Goal: Check status

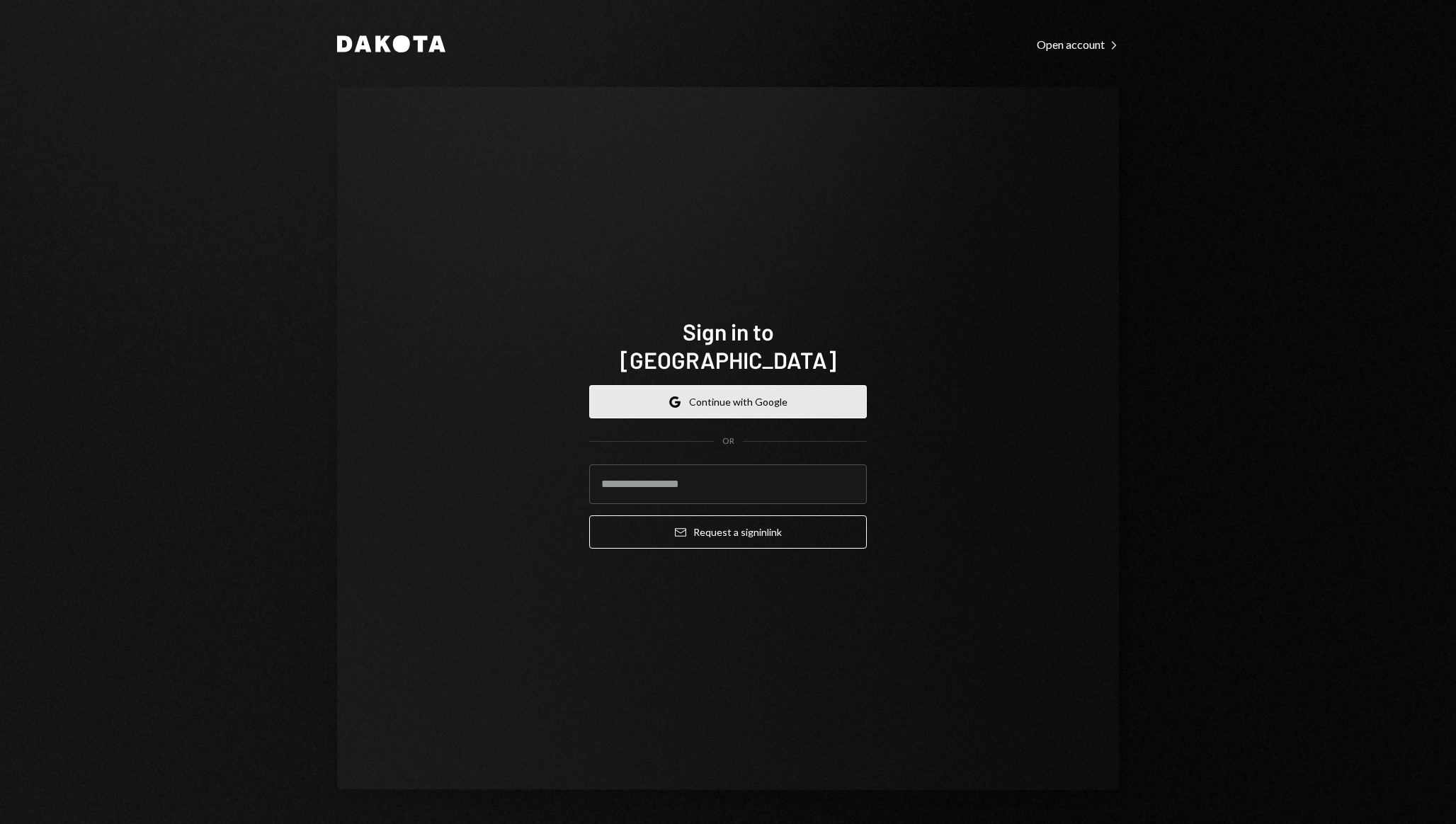
click at [673, 396] on button "Google Continue with Google" at bounding box center [728, 402] width 278 height 33
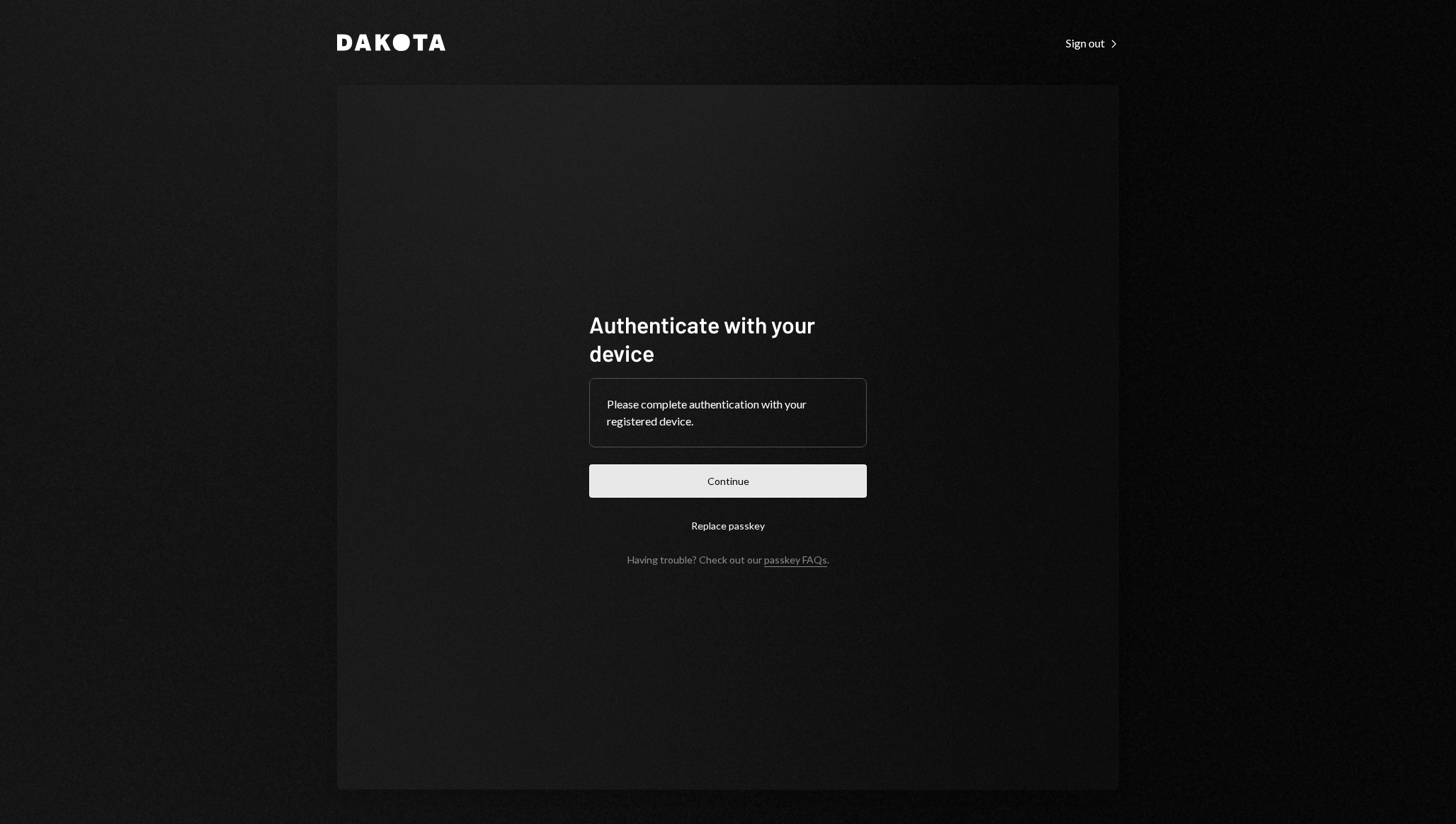
click at [730, 473] on button "Continue" at bounding box center [728, 481] width 278 height 33
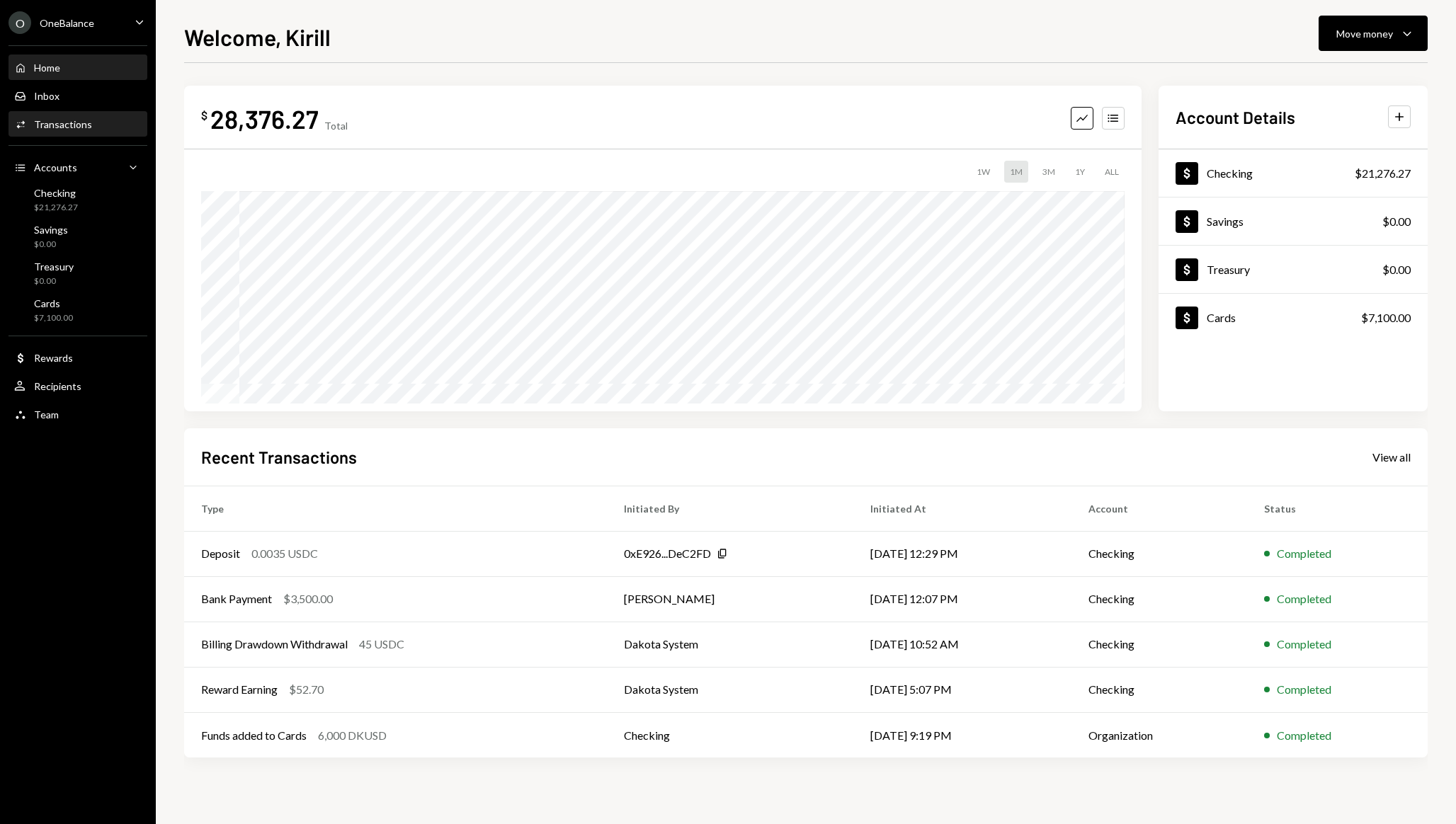
click at [53, 119] on div "Transactions" at bounding box center [63, 123] width 58 height 12
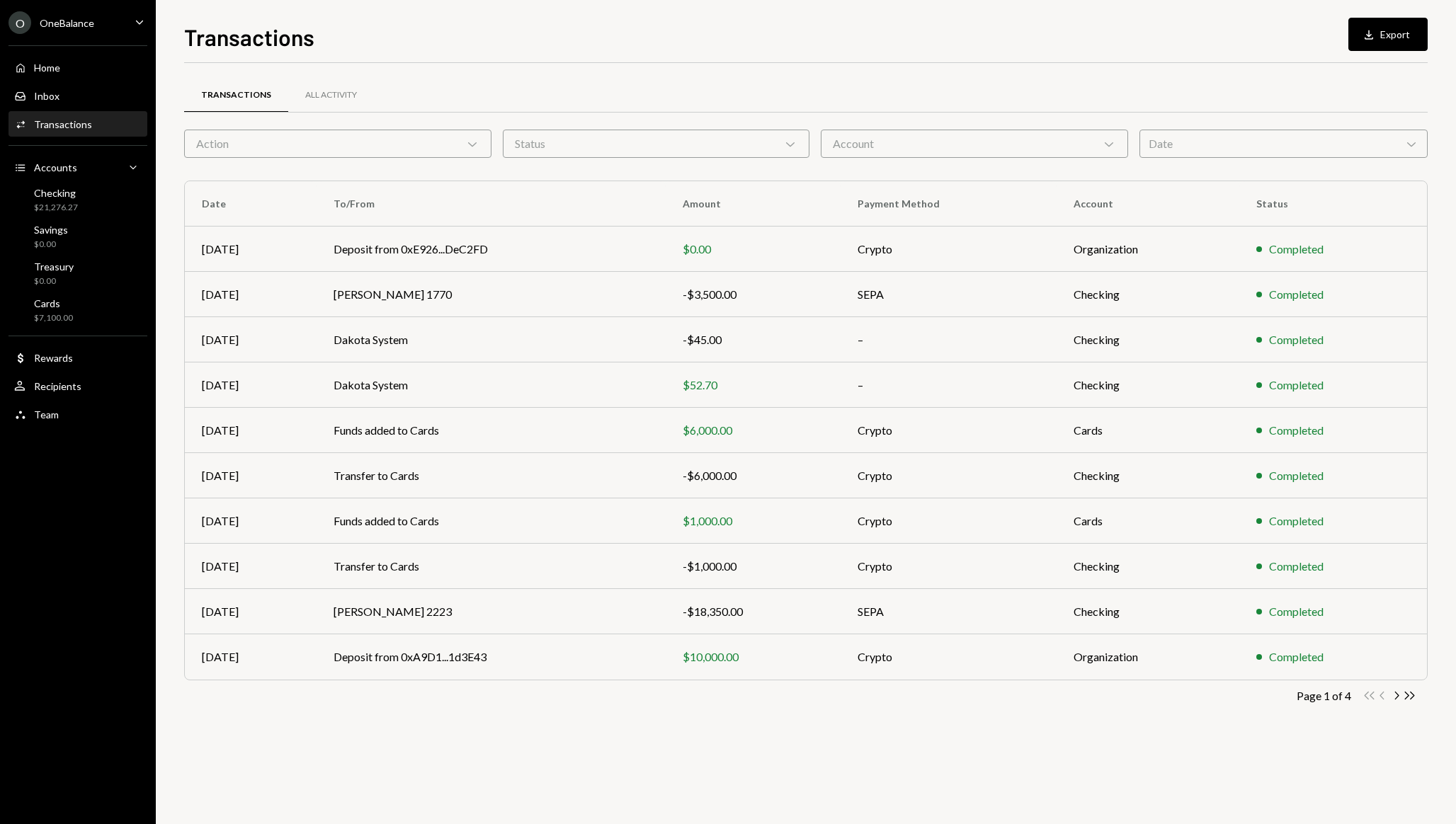
click at [453, 141] on div "Action Chevron Down" at bounding box center [338, 144] width 307 height 29
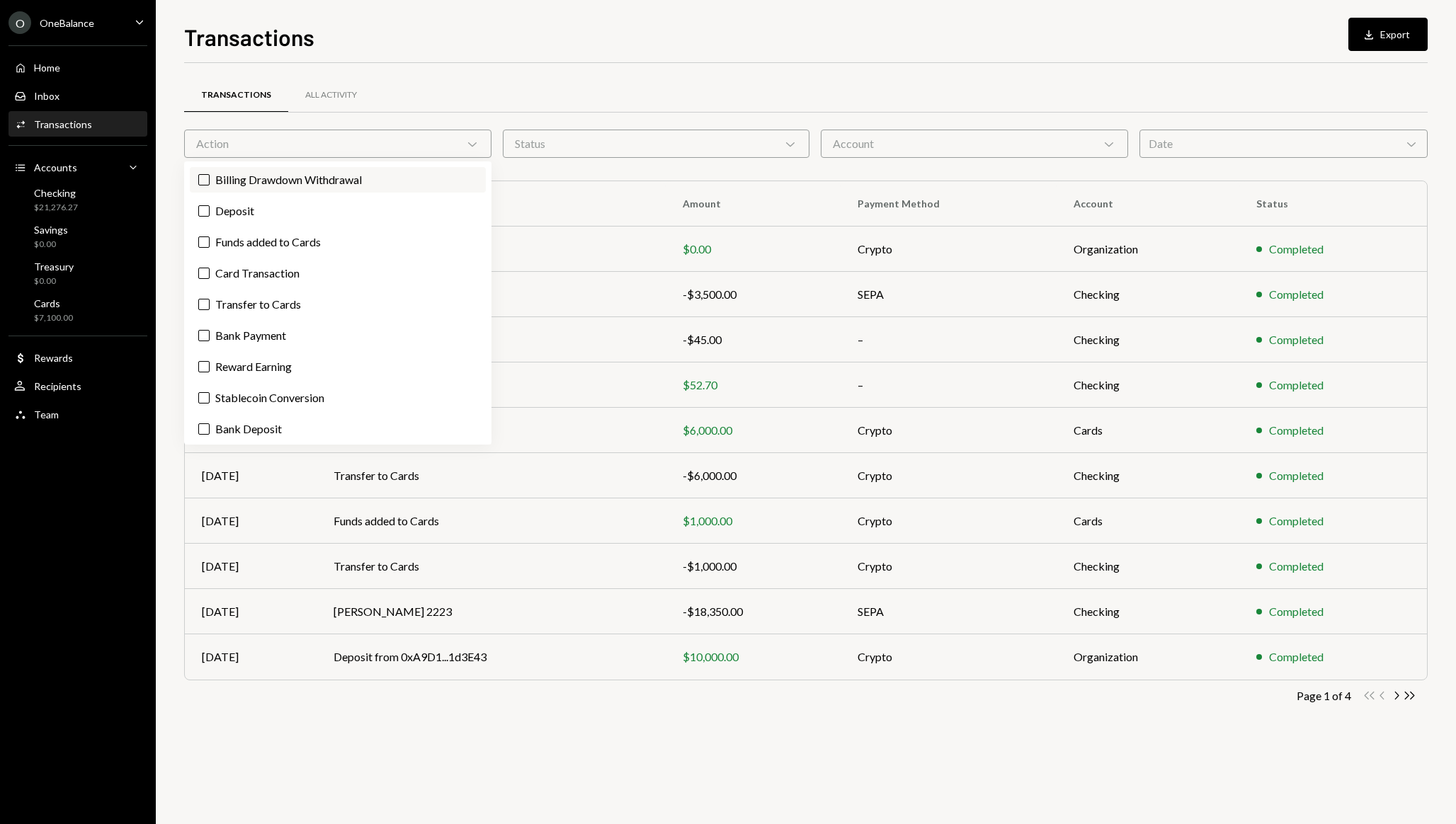
click at [327, 175] on label "Billing Drawdown Withdrawal" at bounding box center [338, 180] width 296 height 25
click at [209, 175] on button "Billing Drawdown Withdrawal" at bounding box center [204, 180] width 11 height 11
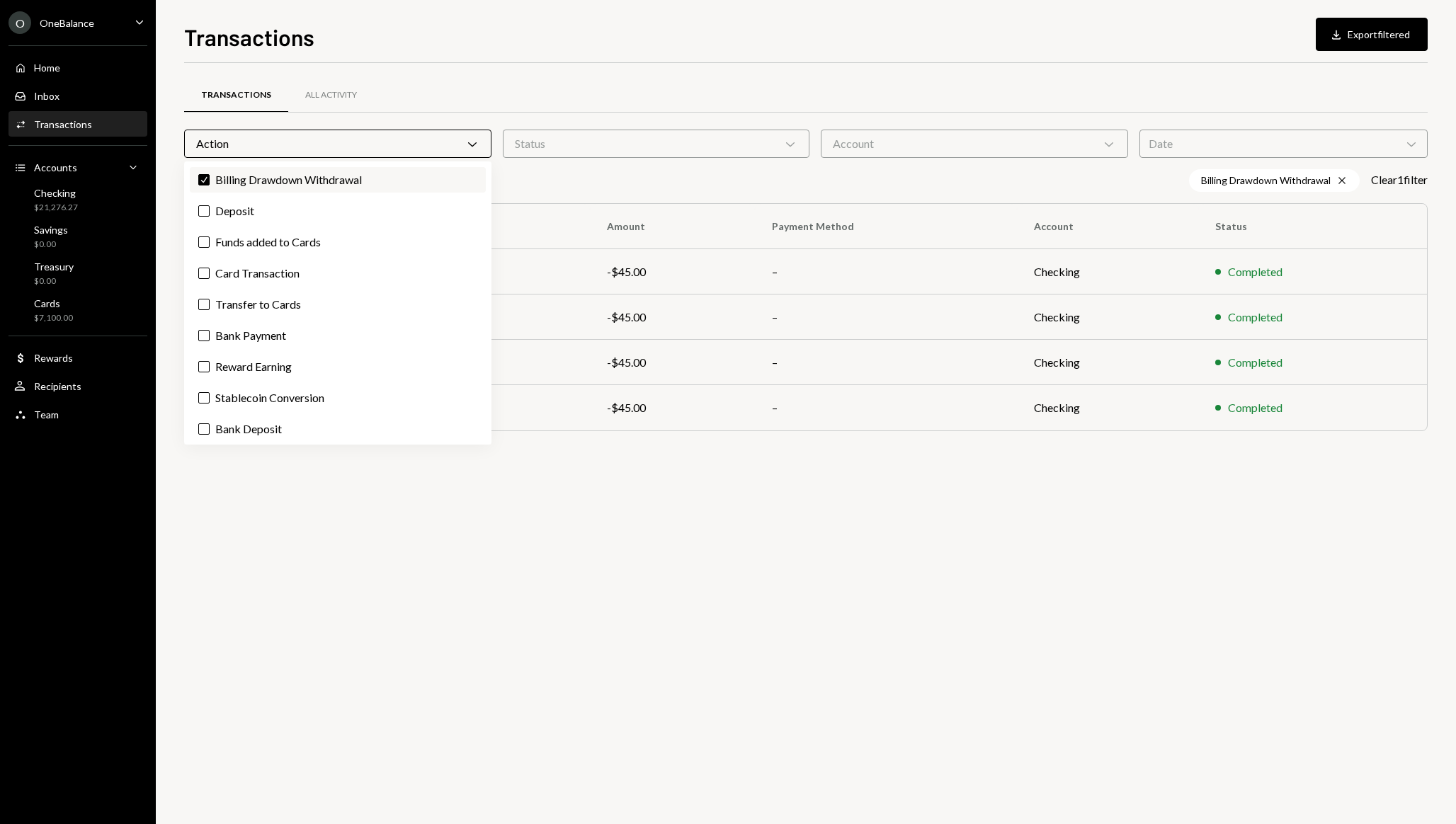
click at [232, 184] on label "Check Billing Drawdown Withdrawal" at bounding box center [338, 180] width 296 height 25
click at [209, 184] on button "Check" at bounding box center [204, 180] width 11 height 11
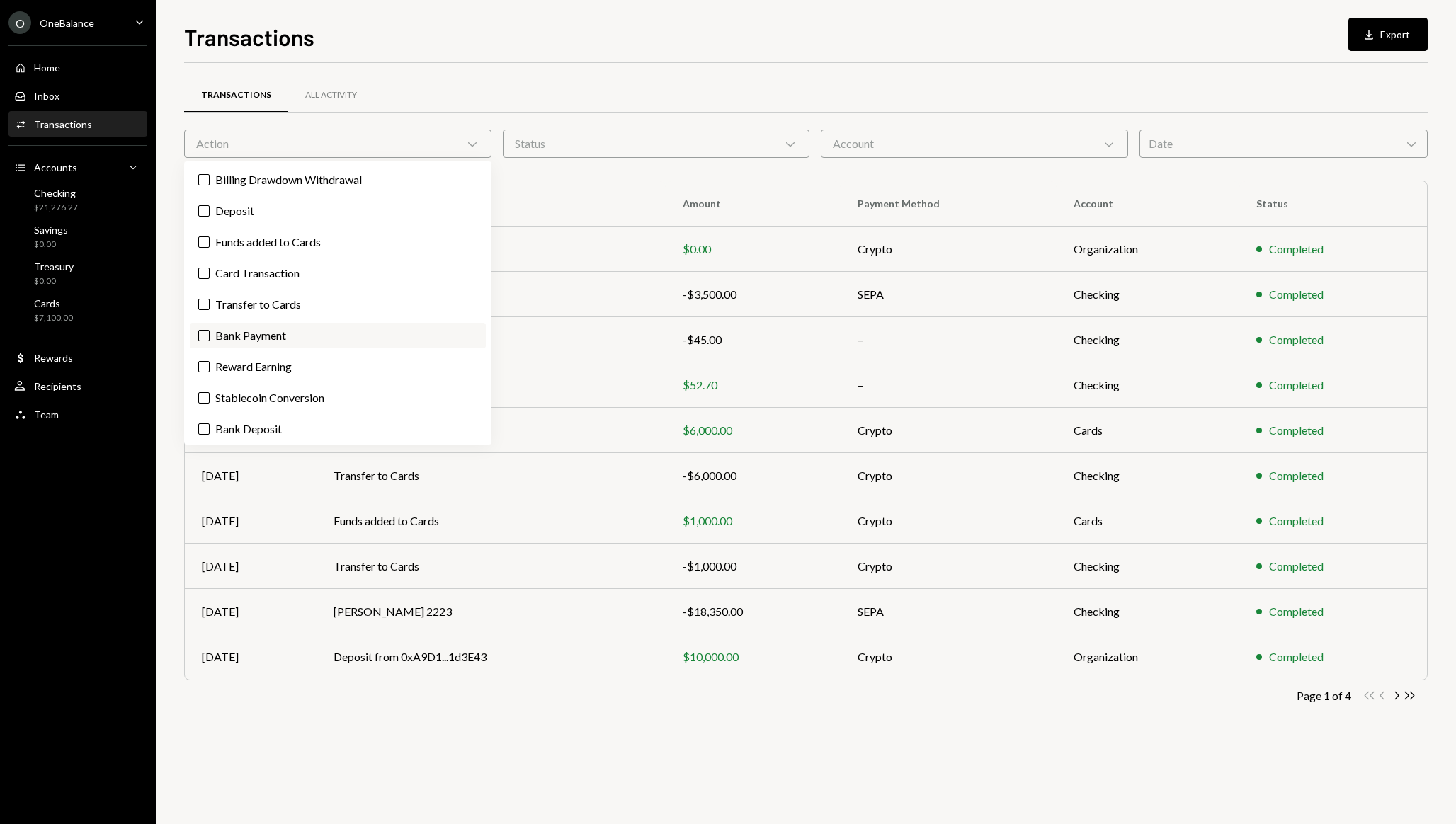
scroll to position [3, 0]
click at [221, 432] on label "Bank Deposit" at bounding box center [338, 426] width 296 height 25
click at [209, 432] on button "Bank Deposit" at bounding box center [204, 426] width 11 height 11
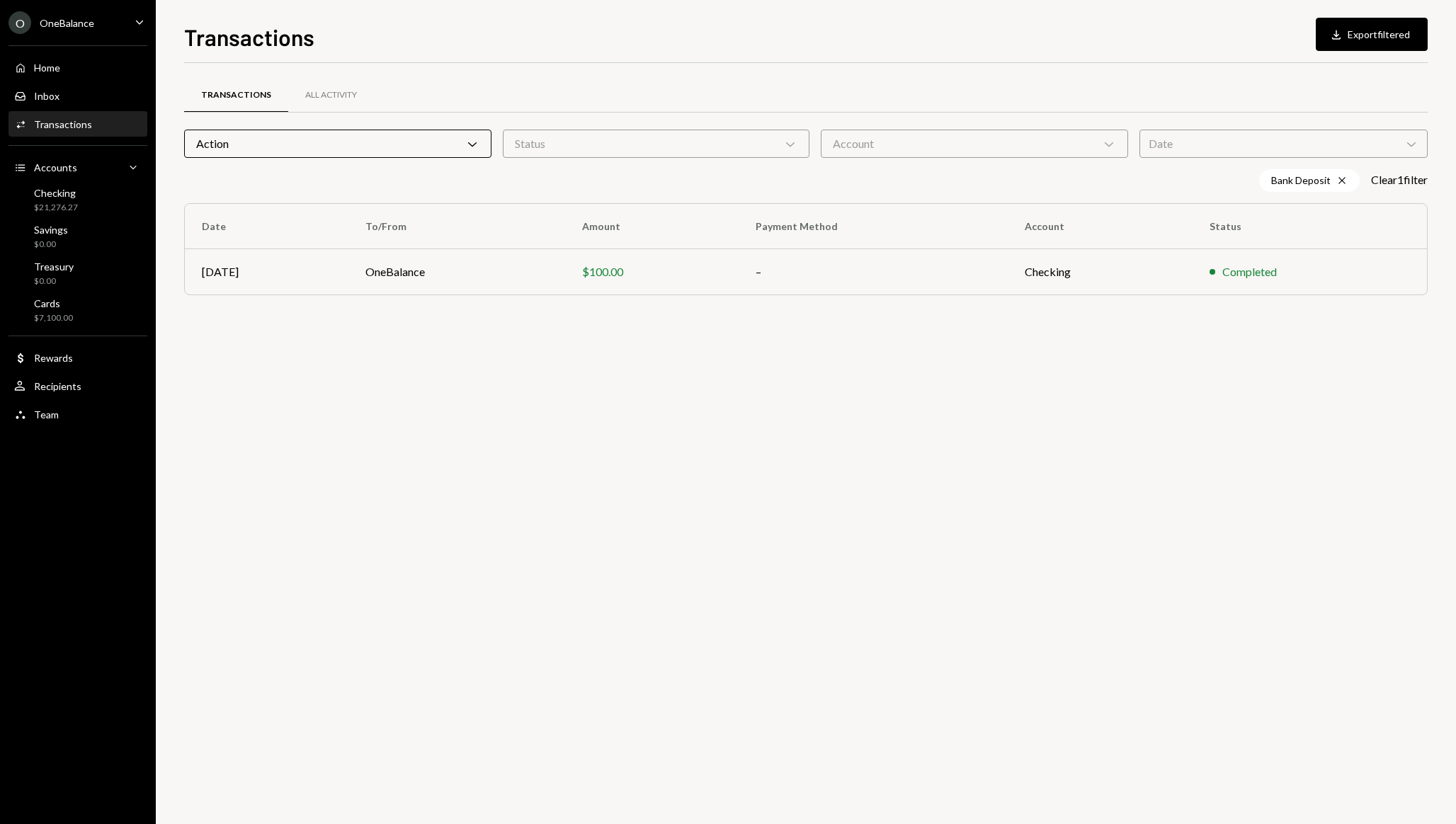
click at [540, 645] on div "Transactions All Activity Action Chevron Down Status Chevron Down Account Chevr…" at bounding box center [805, 443] width 1243 height 761
click at [445, 143] on div "Action Chevron Down" at bounding box center [338, 144] width 307 height 29
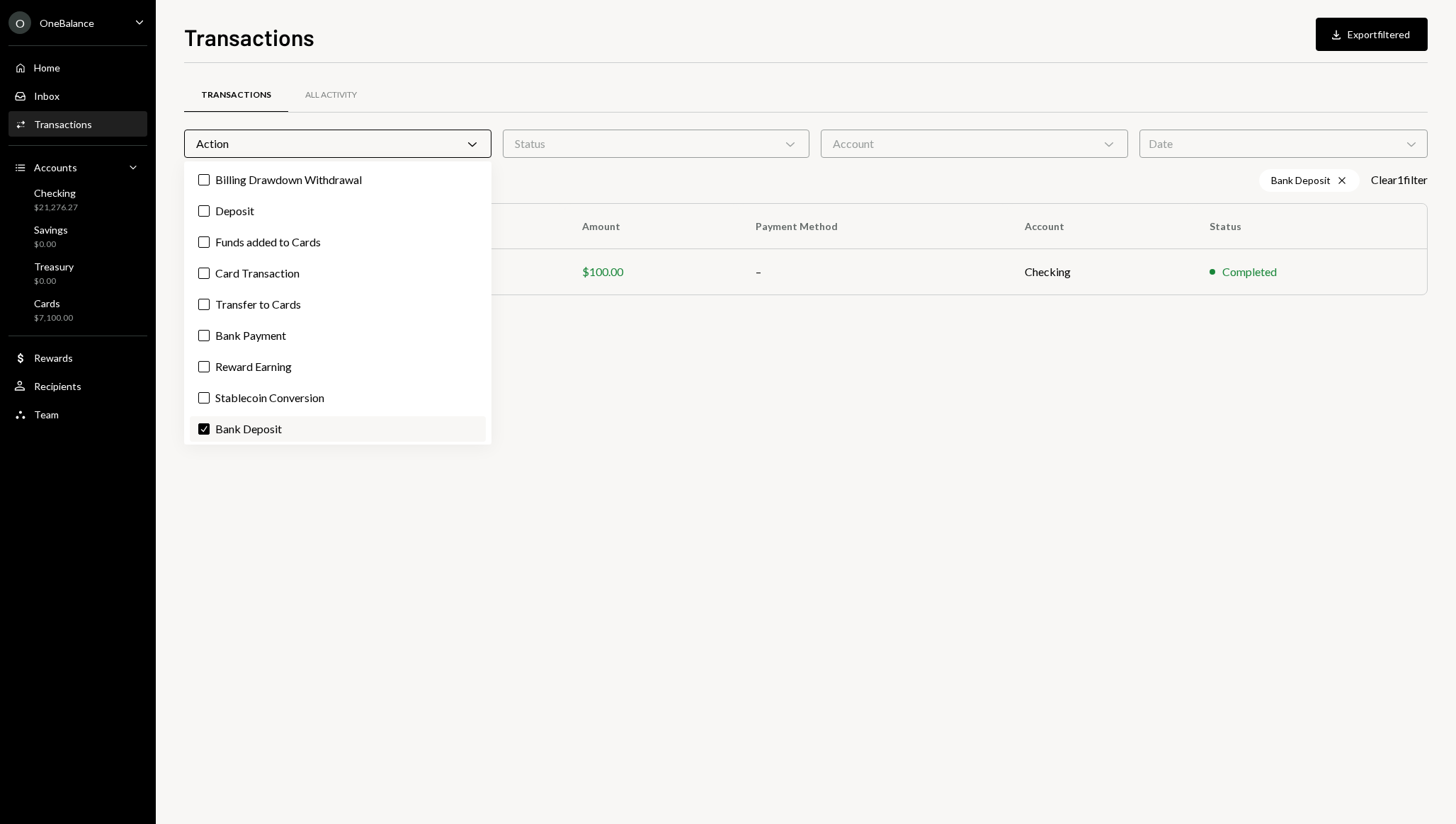
click at [251, 418] on label "Check Bank Deposit" at bounding box center [338, 429] width 296 height 25
click at [209, 424] on button "Check" at bounding box center [204, 429] width 11 height 11
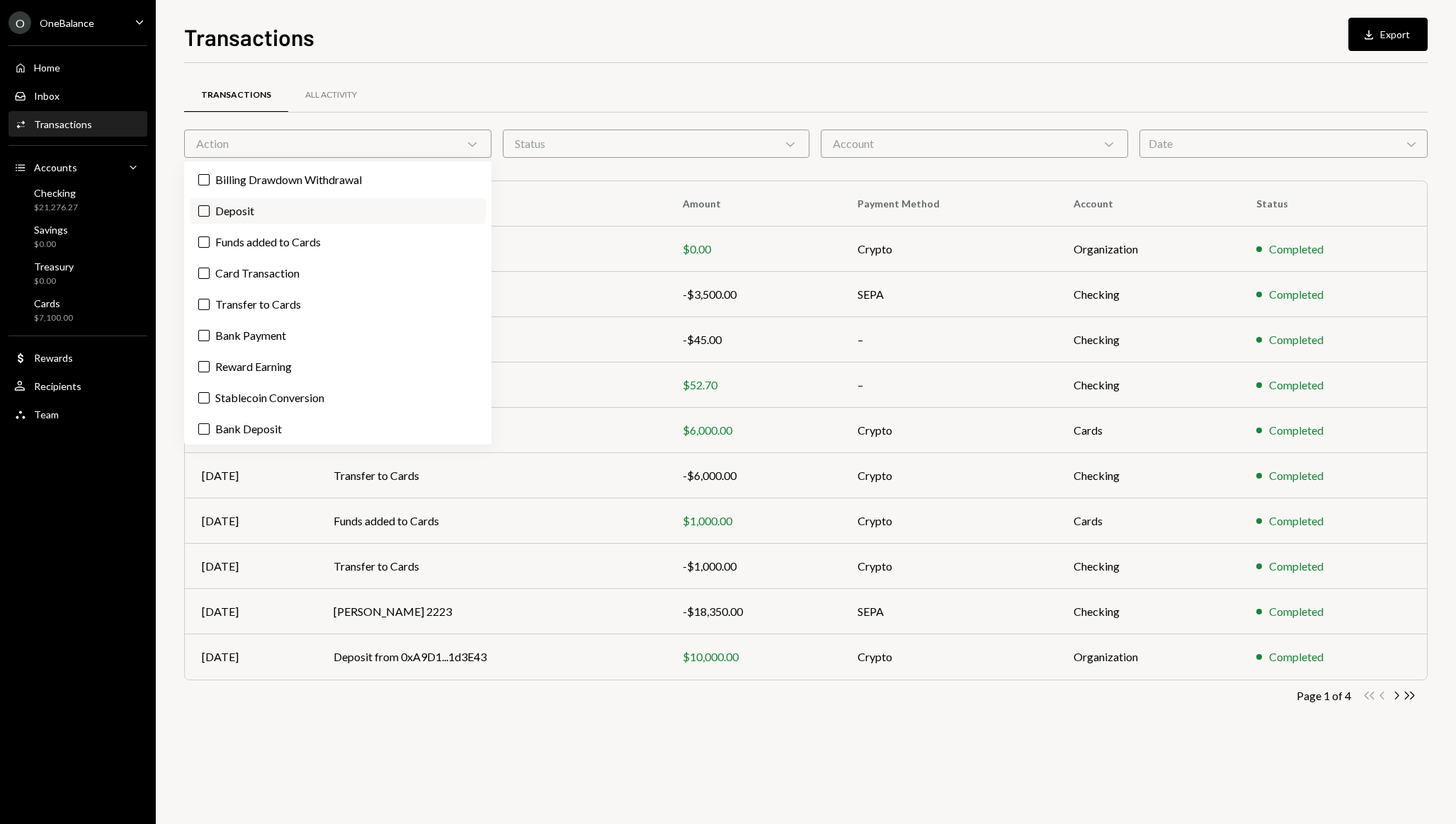
click at [238, 213] on label "Deposit" at bounding box center [338, 211] width 296 height 25
click at [209, 213] on button "Deposit" at bounding box center [204, 211] width 11 height 11
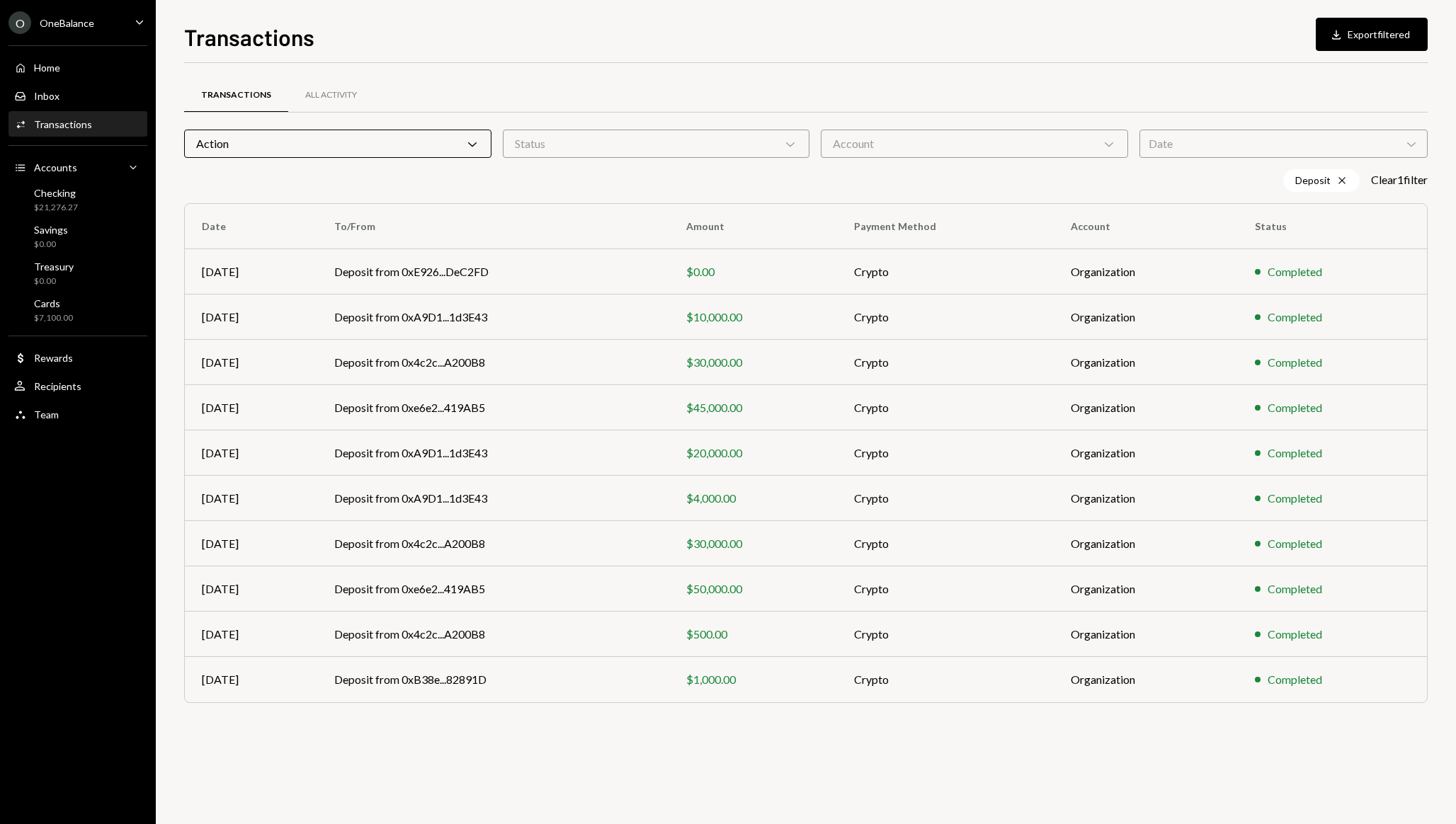
click at [639, 208] on th "To/From" at bounding box center [493, 226] width 352 height 45
click at [726, 147] on div "Status Chevron Down" at bounding box center [656, 144] width 307 height 29
click at [892, 142] on div "Account Chevron Down" at bounding box center [975, 144] width 307 height 29
click at [952, 82] on div "Transactions All Activity" at bounding box center [805, 95] width 1243 height 36
click at [1254, 137] on div "Date Chevron Down" at bounding box center [1284, 144] width 288 height 29
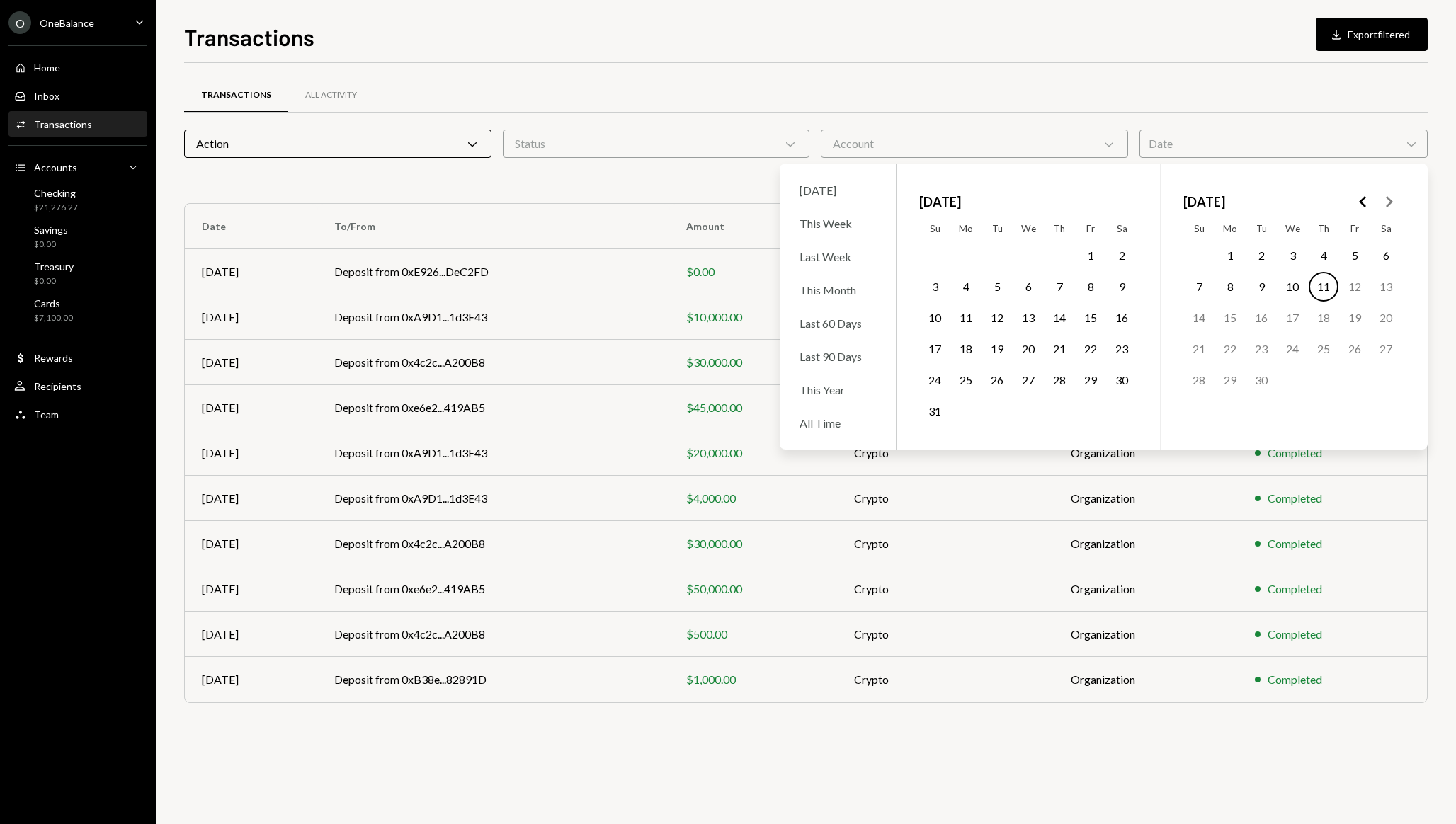
click at [1158, 105] on div "Transactions All Activity" at bounding box center [805, 95] width 1243 height 36
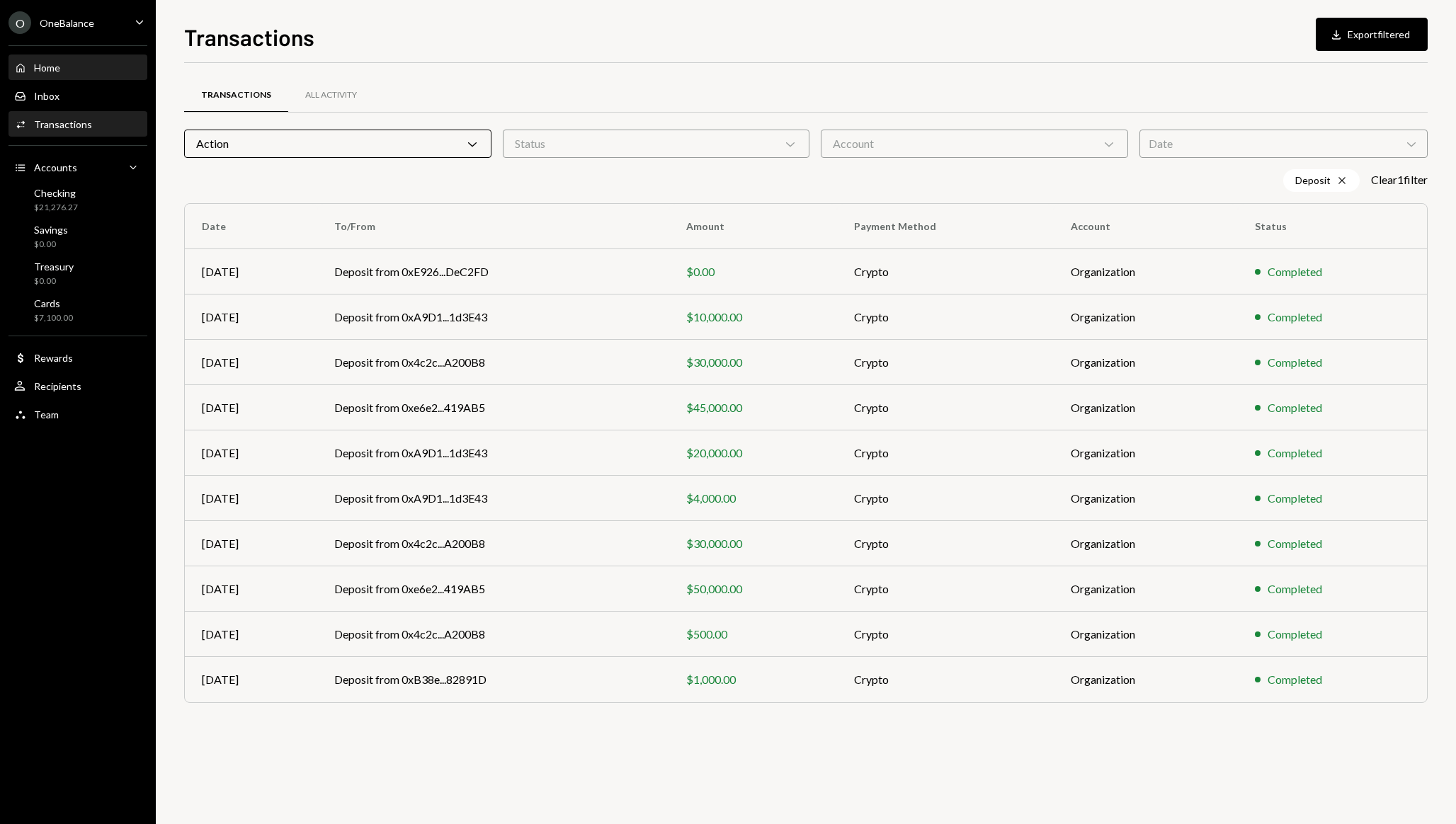
click at [68, 74] on div "Home Home" at bounding box center [78, 68] width 127 height 24
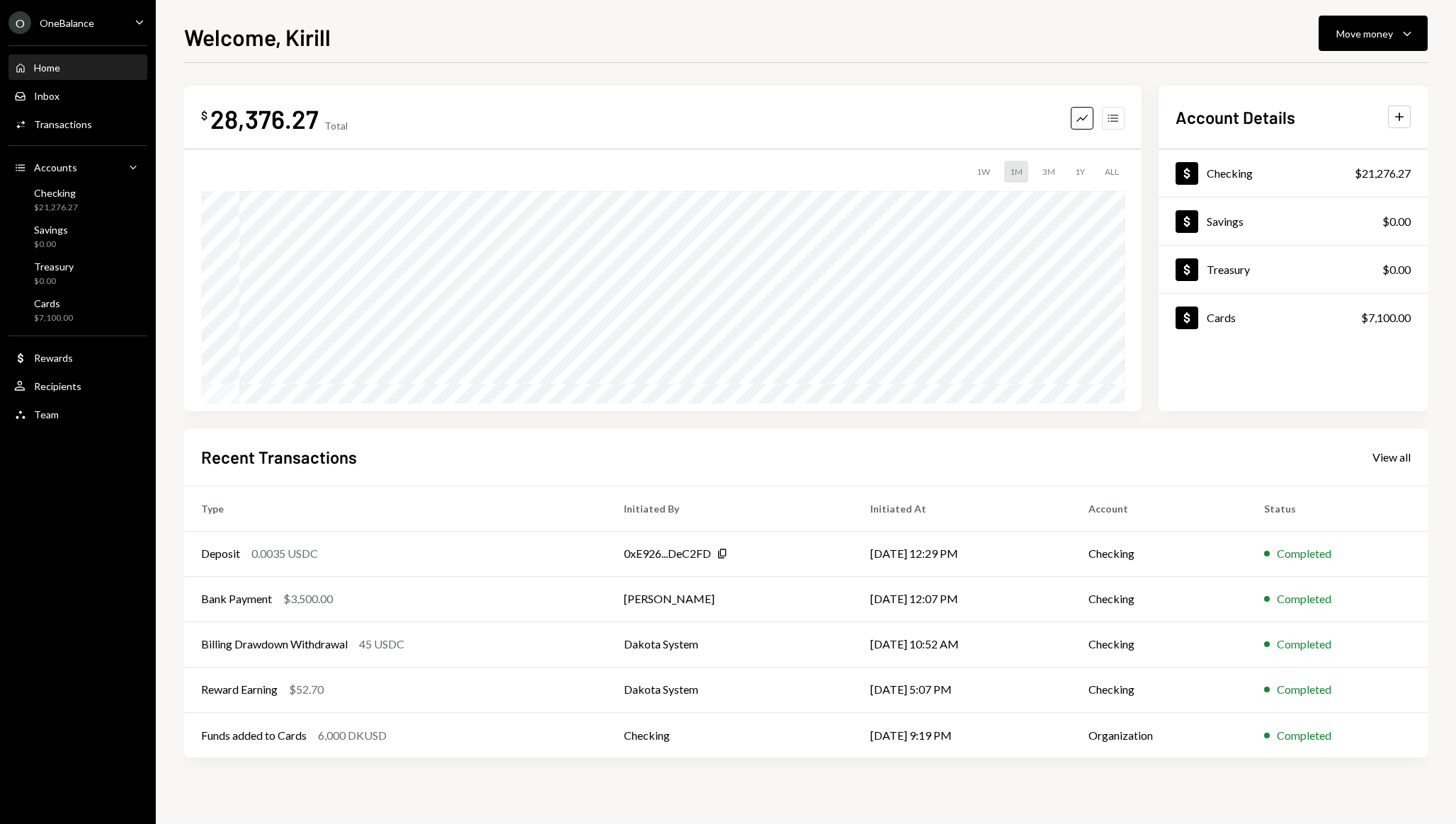
click at [1107, 119] on icon "Accounts" at bounding box center [1114, 119] width 14 height 14
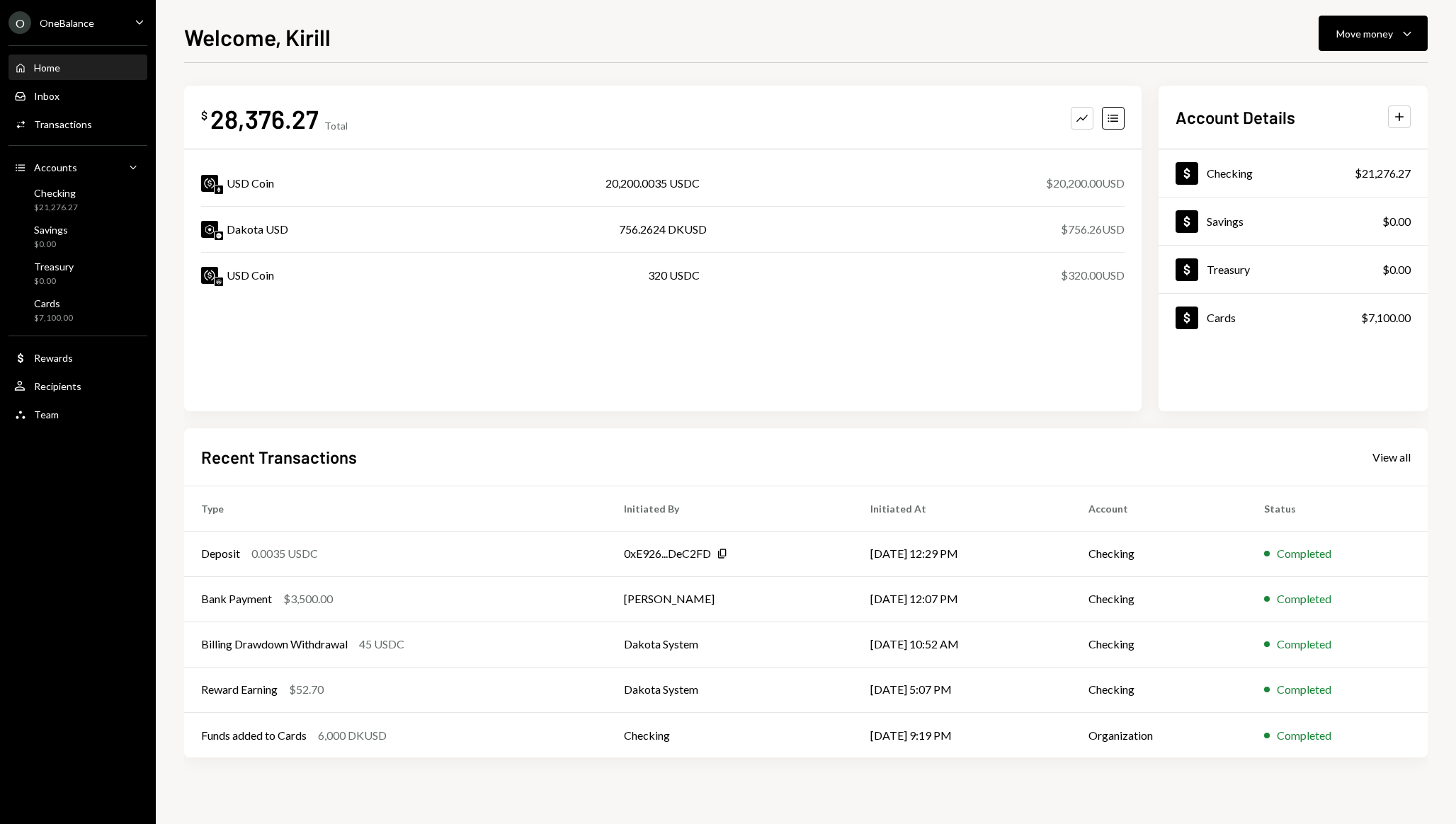
click at [63, 25] on div "OneBalance" at bounding box center [67, 22] width 54 height 12
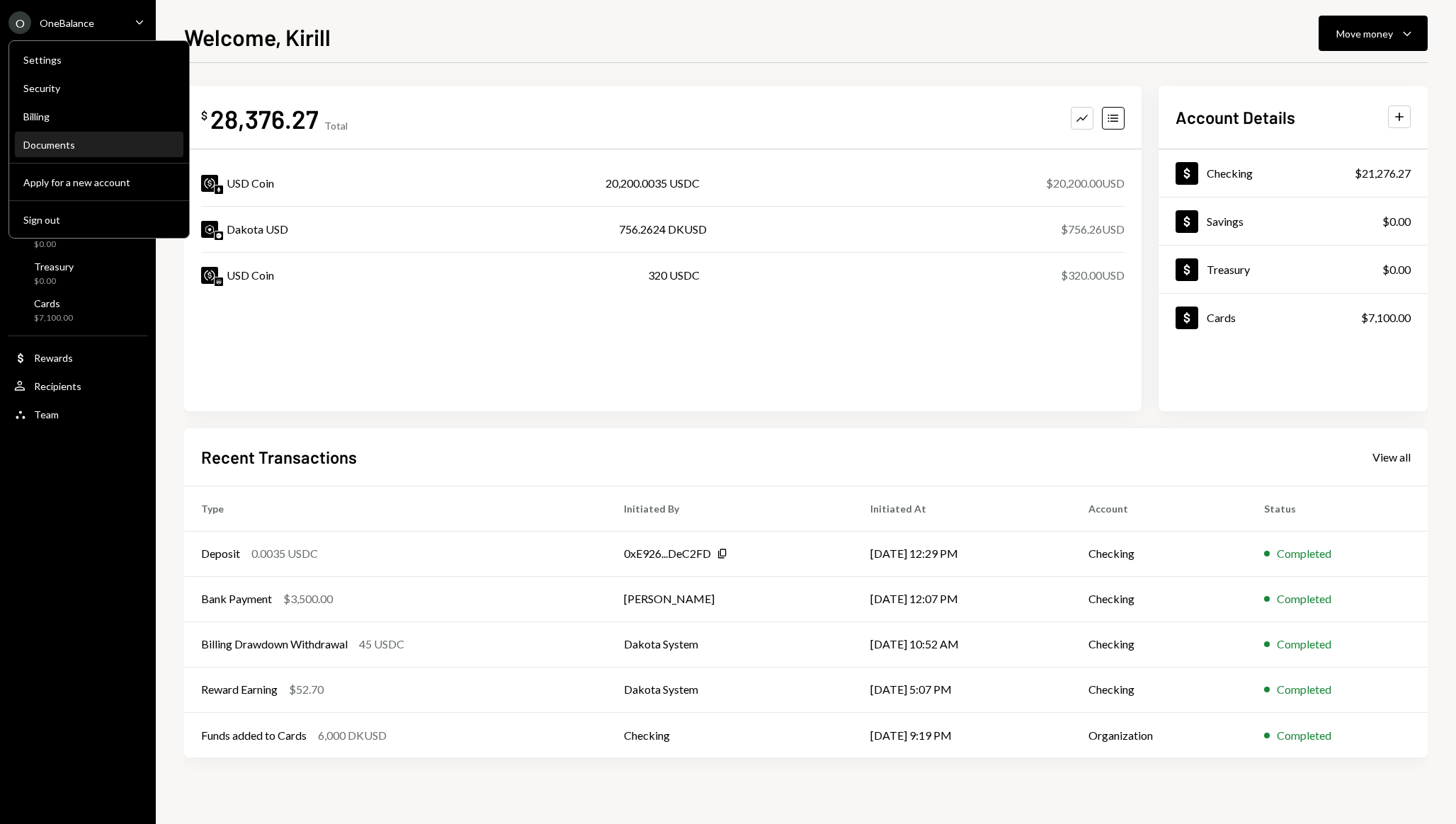
click at [83, 152] on div "Documents" at bounding box center [99, 145] width 151 height 24
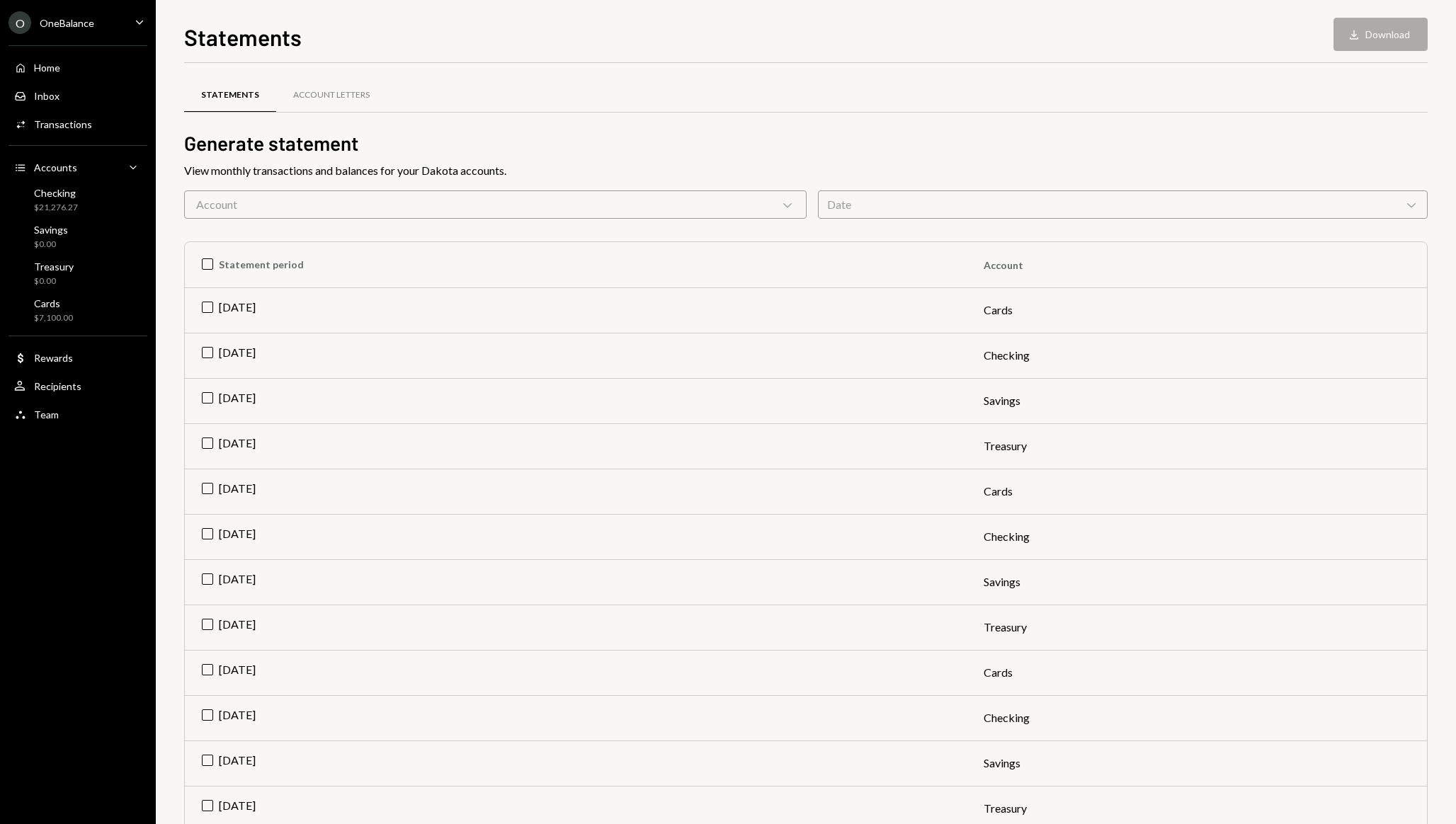
click at [507, 203] on div "Account Chevron Down" at bounding box center [495, 205] width 623 height 29
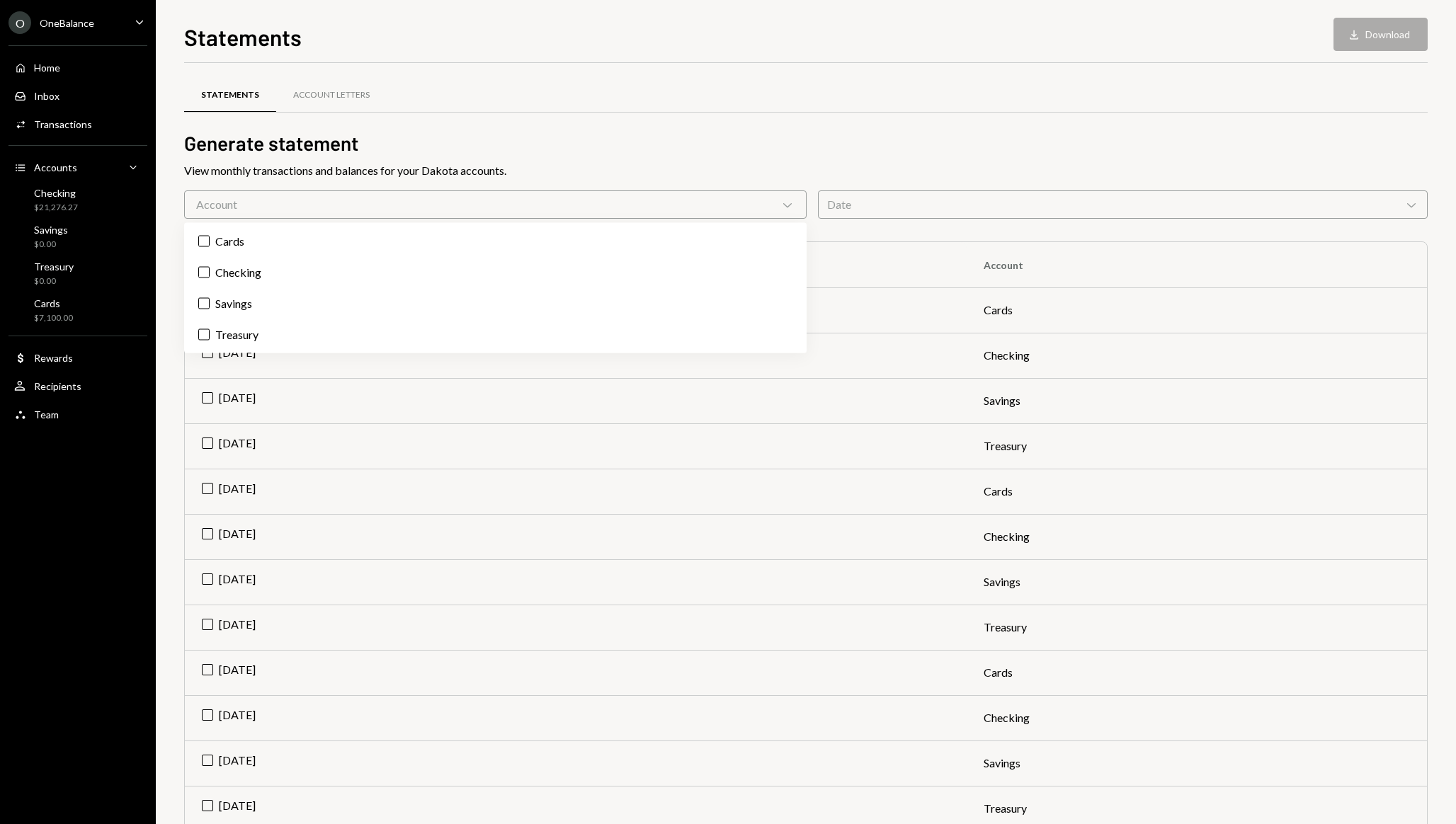
click at [533, 169] on div "View monthly transactions and balances for your Dakota accounts." at bounding box center [805, 170] width 1243 height 17
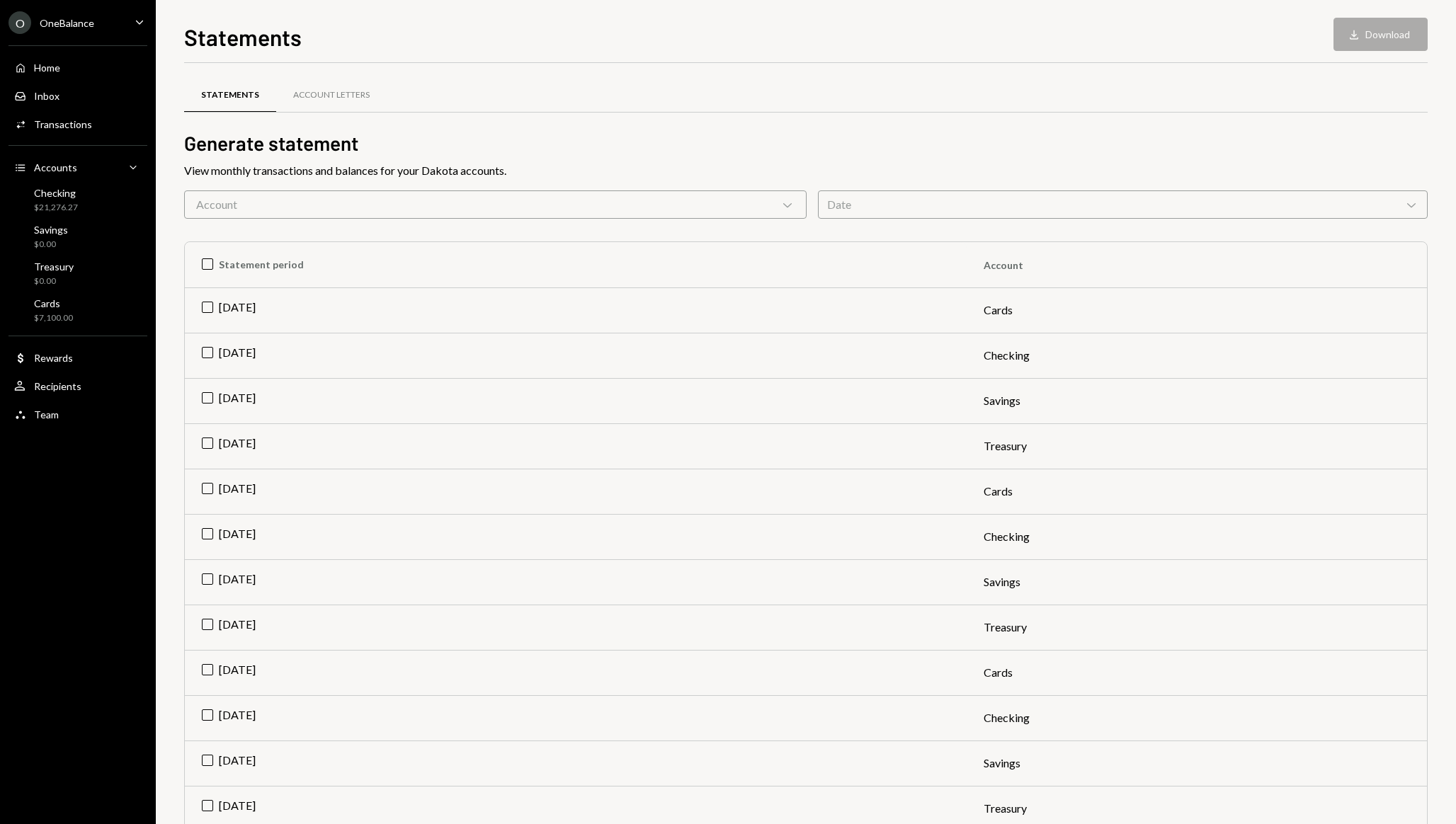
click at [991, 211] on div "Date Chevron Down" at bounding box center [1123, 205] width 610 height 29
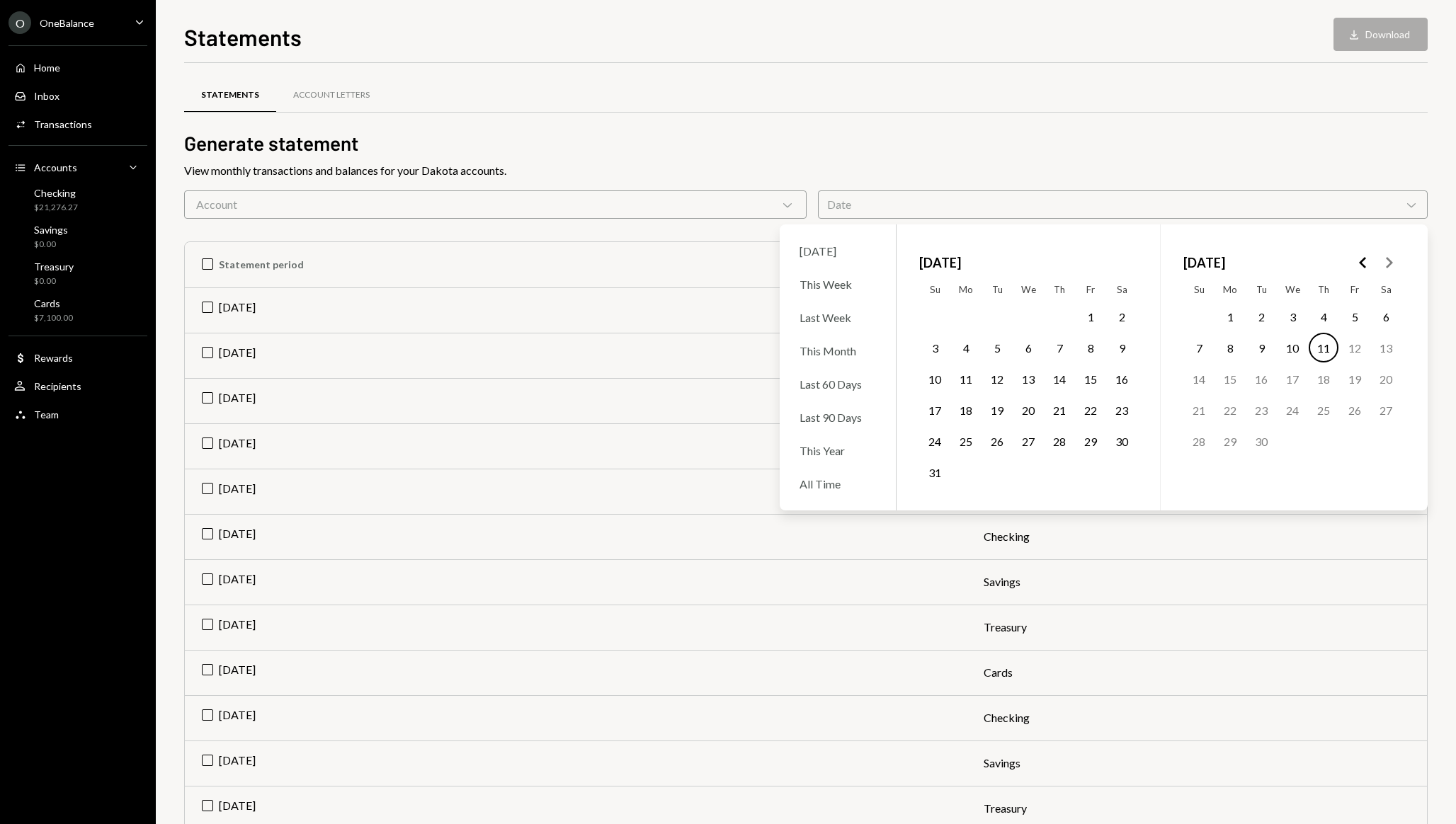
click at [1074, 392] on td "14" at bounding box center [1059, 378] width 31 height 31
click at [1088, 381] on button "15" at bounding box center [1090, 378] width 29 height 29
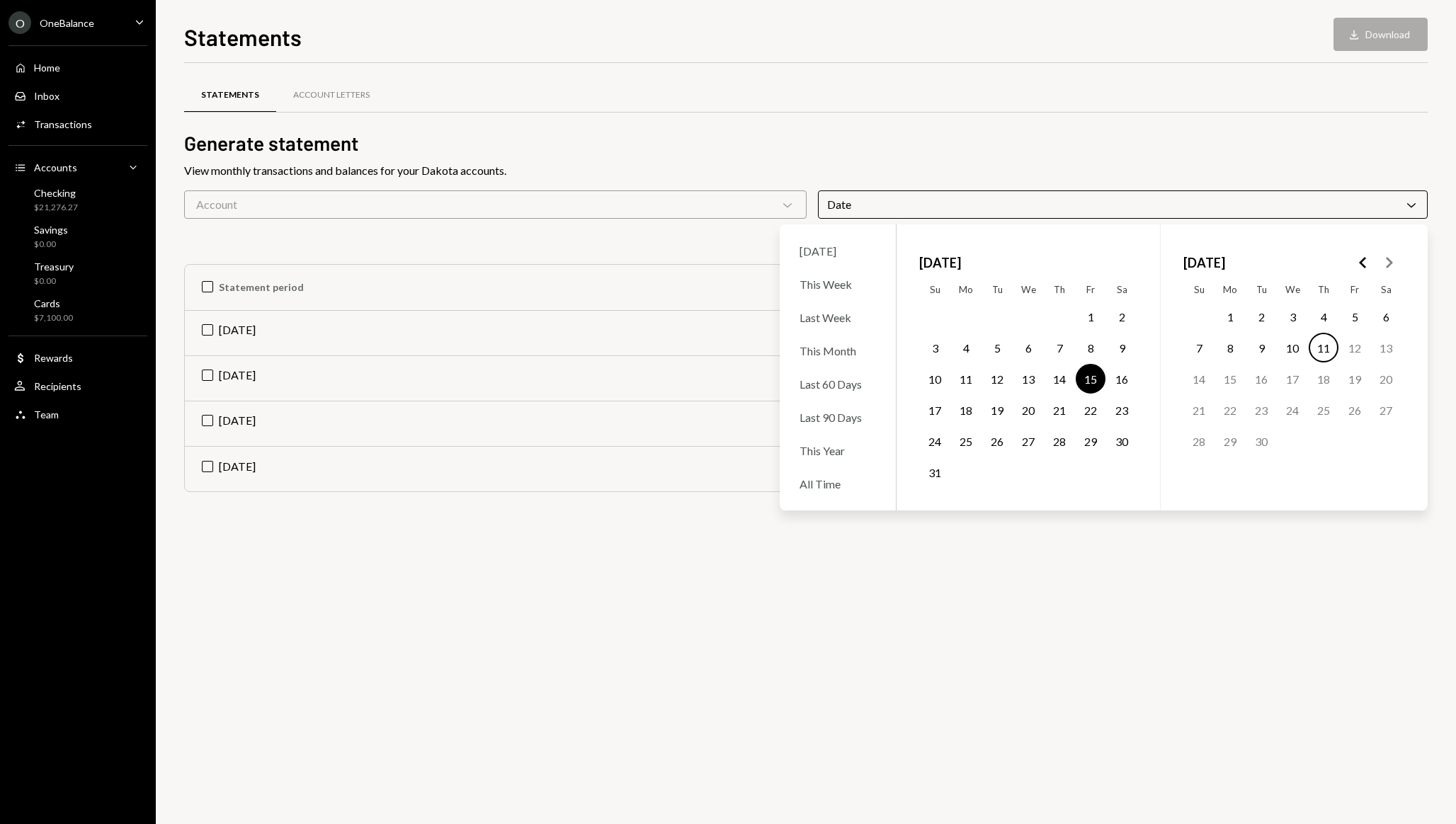
click at [1294, 353] on button "10" at bounding box center [1292, 347] width 29 height 29
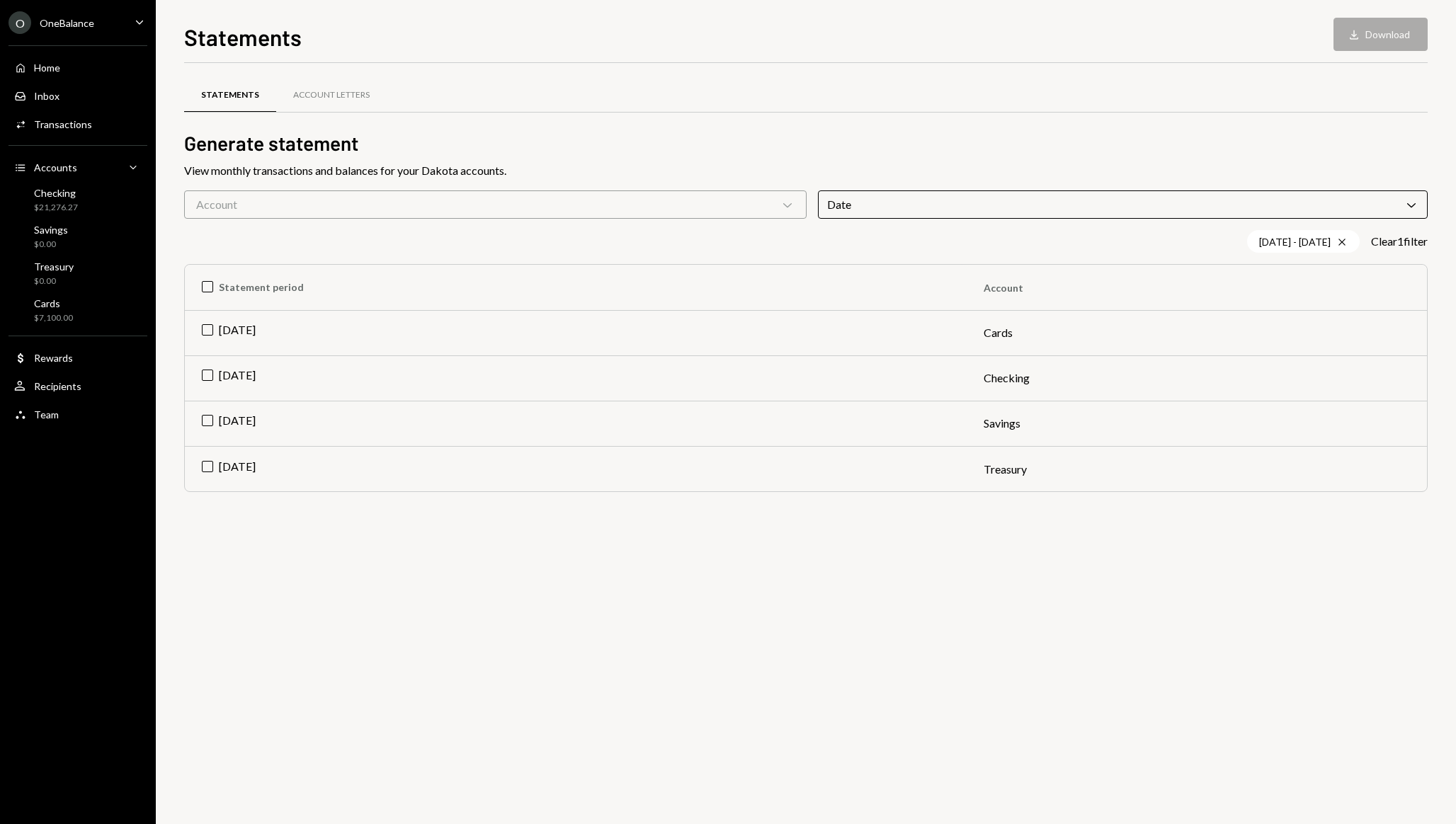
click at [878, 167] on div "View monthly transactions and balances for your Dakota accounts." at bounding box center [805, 170] width 1243 height 17
click at [878, 205] on div "Date Chevron Down" at bounding box center [1123, 205] width 610 height 29
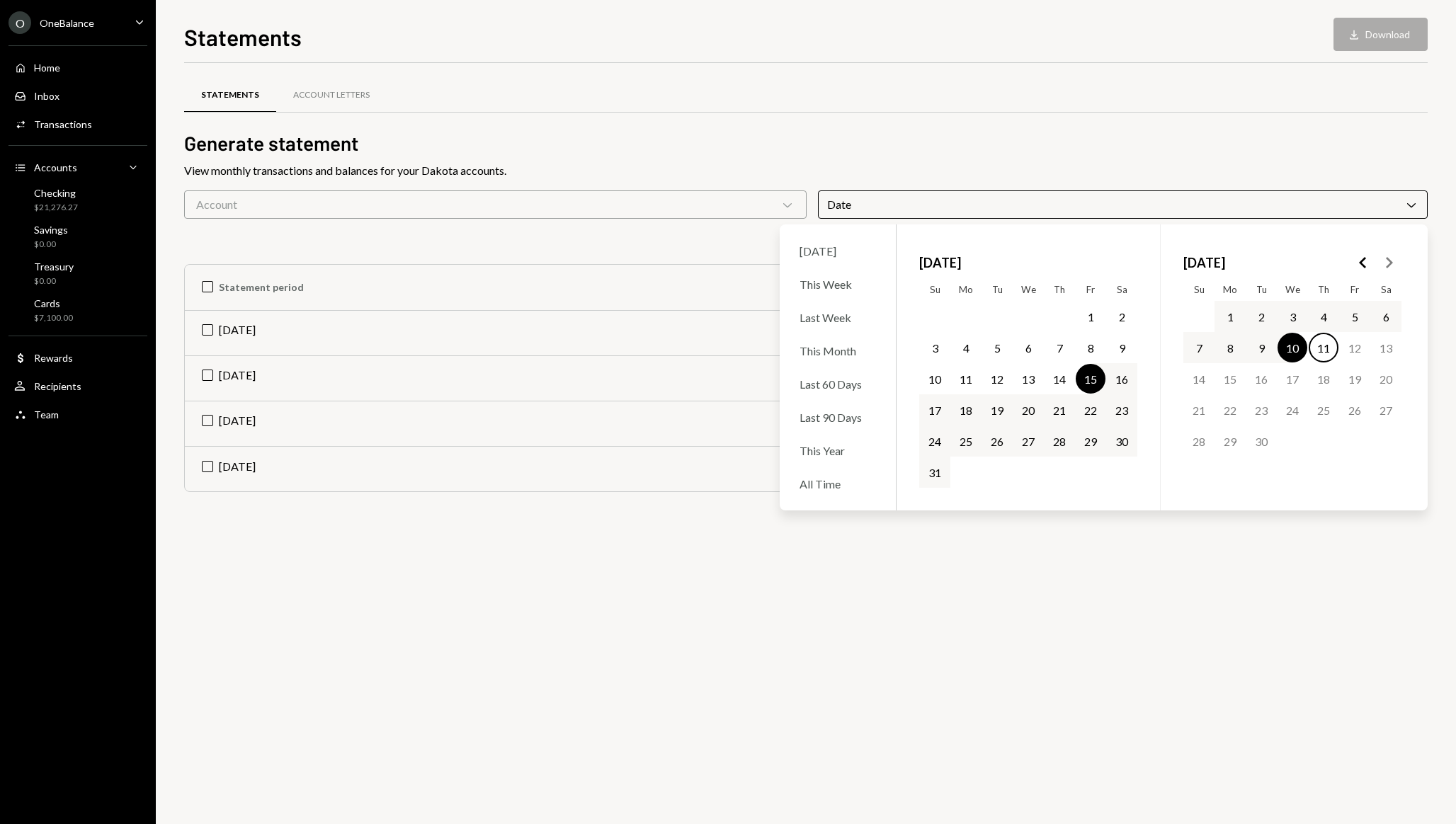
click at [1368, 259] on icon "Go to the Previous Month" at bounding box center [1363, 262] width 17 height 17
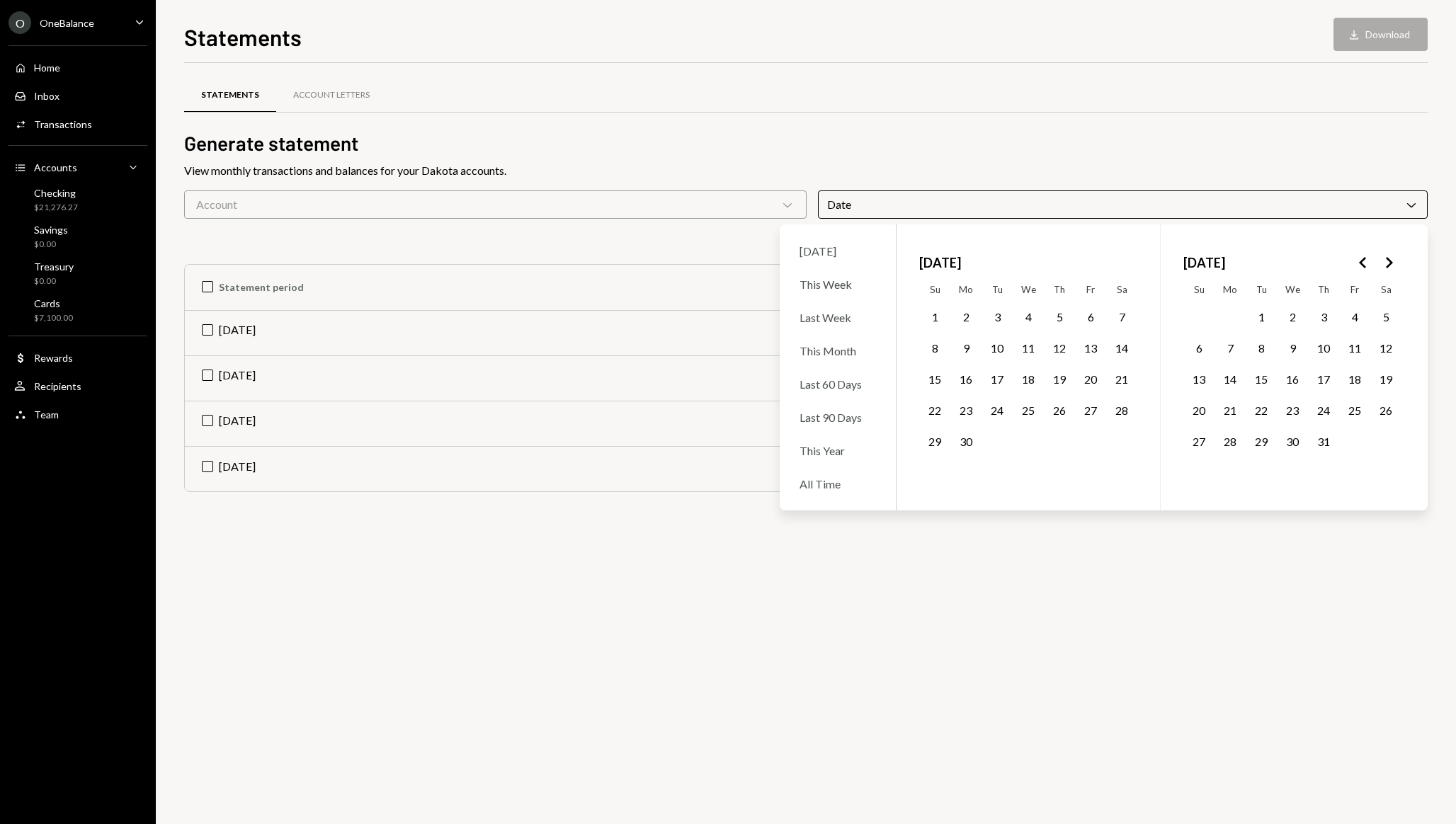
click at [1258, 316] on button "1" at bounding box center [1261, 316] width 29 height 29
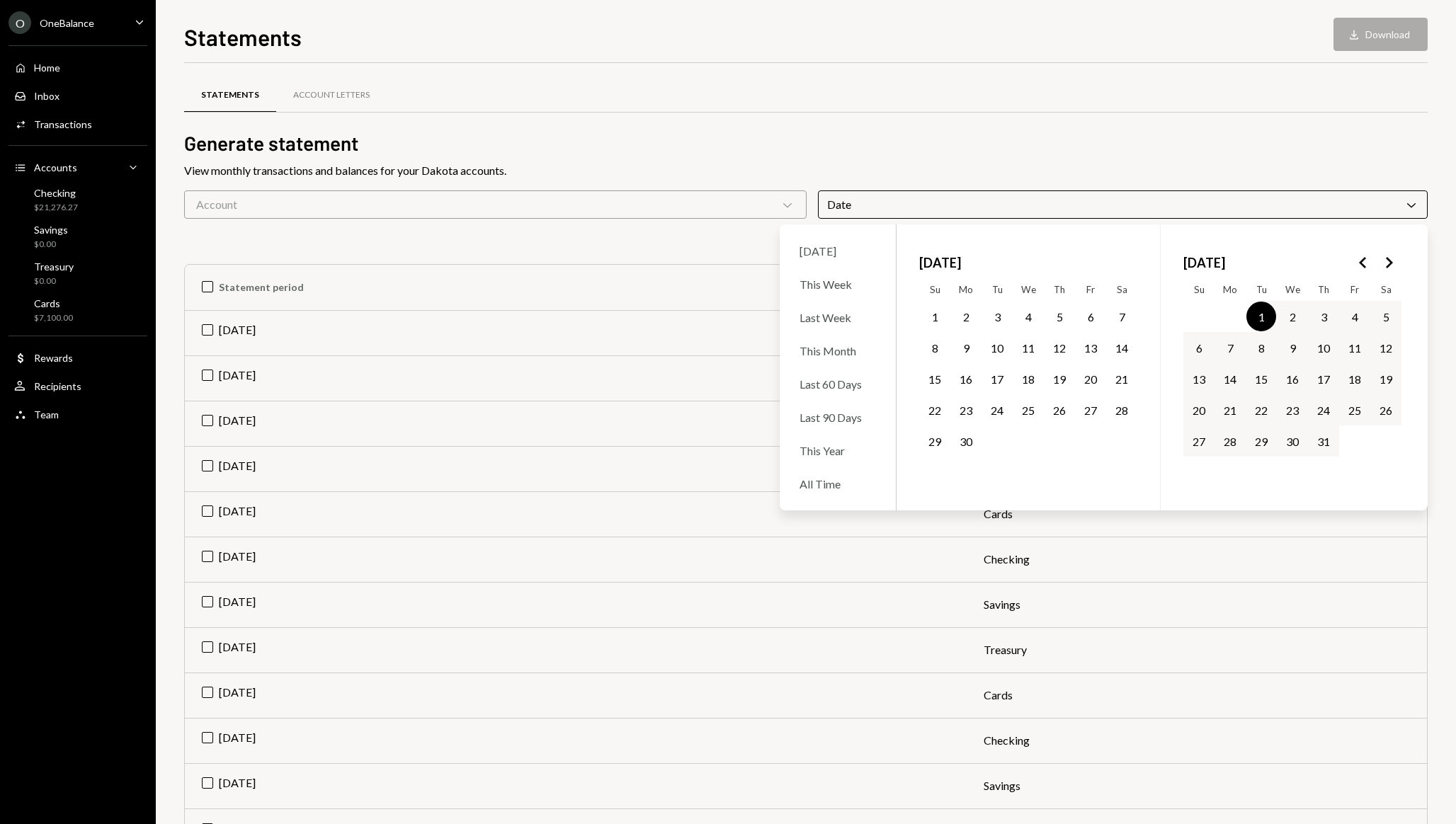
click at [1380, 271] on button "Go to the Next Month" at bounding box center [1389, 263] width 25 height 25
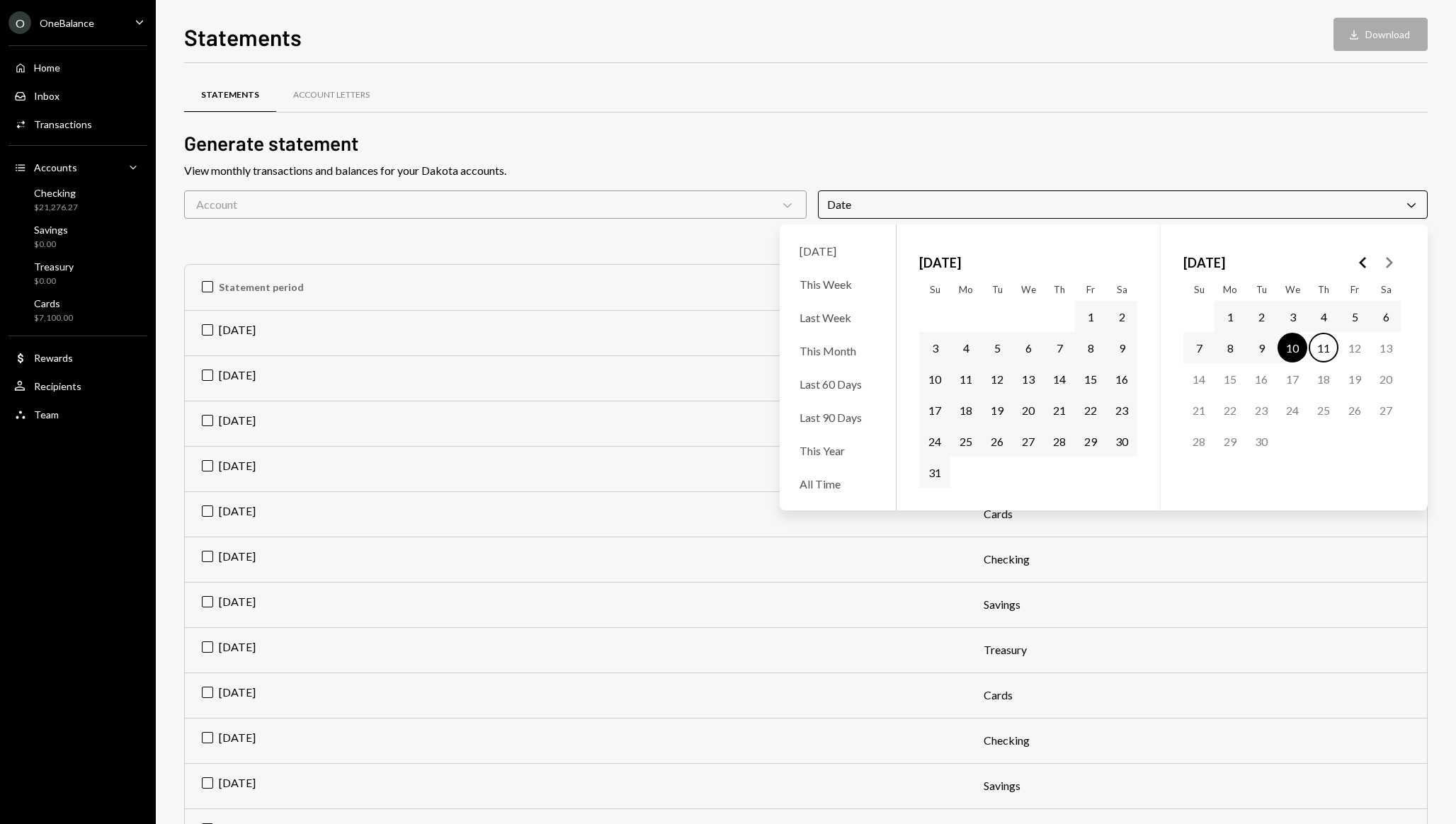
click at [1330, 347] on button "11" at bounding box center [1323, 347] width 29 height 29
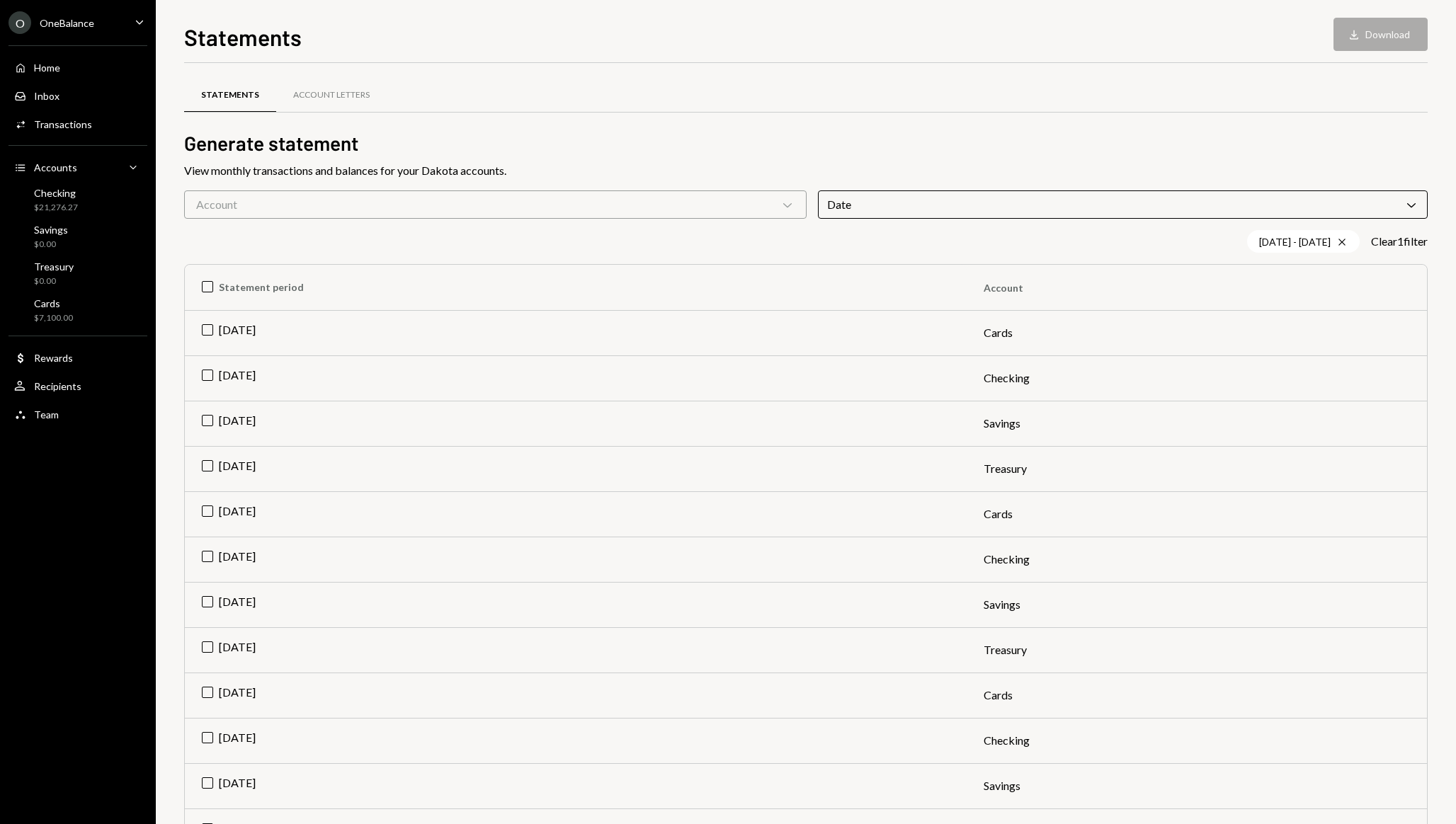
click at [1199, 123] on div "Statements Account Letters" at bounding box center [805, 103] width 1243 height 53
click at [569, 205] on div "Account Chevron Down" at bounding box center [495, 205] width 623 height 29
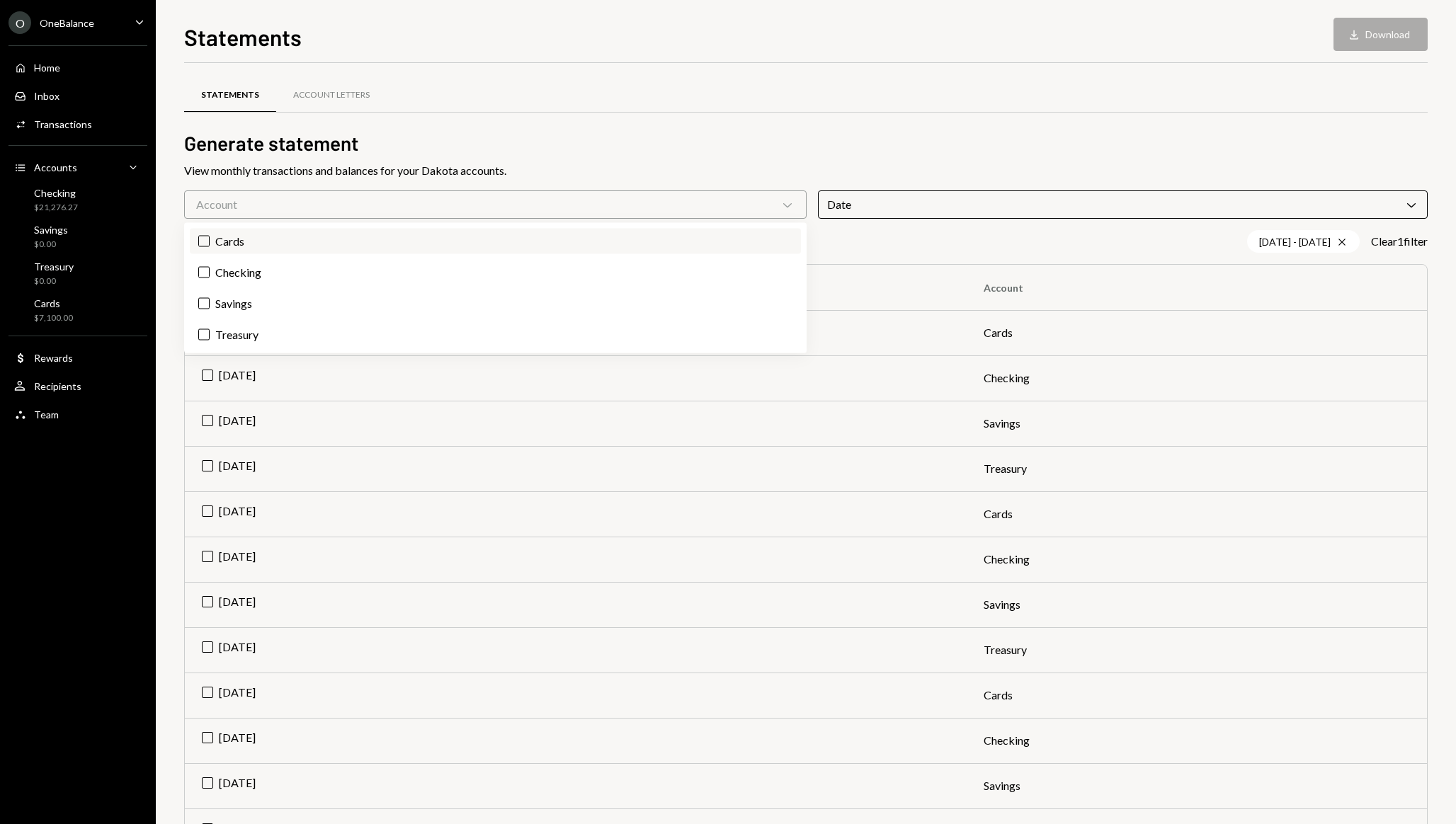
click at [202, 244] on button "Cards" at bounding box center [204, 241] width 11 height 11
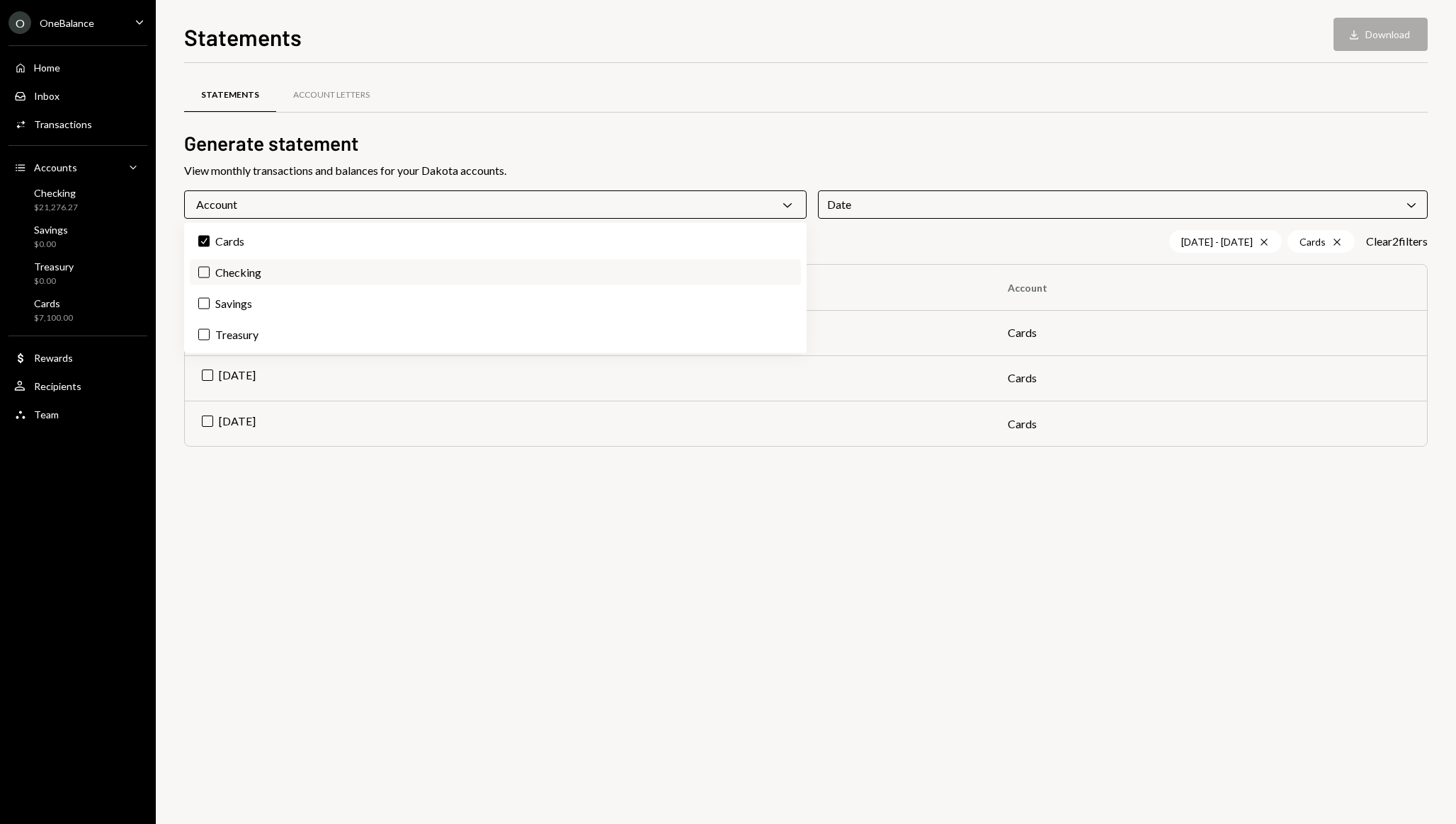
click at [201, 274] on button "Checking" at bounding box center [204, 272] width 11 height 11
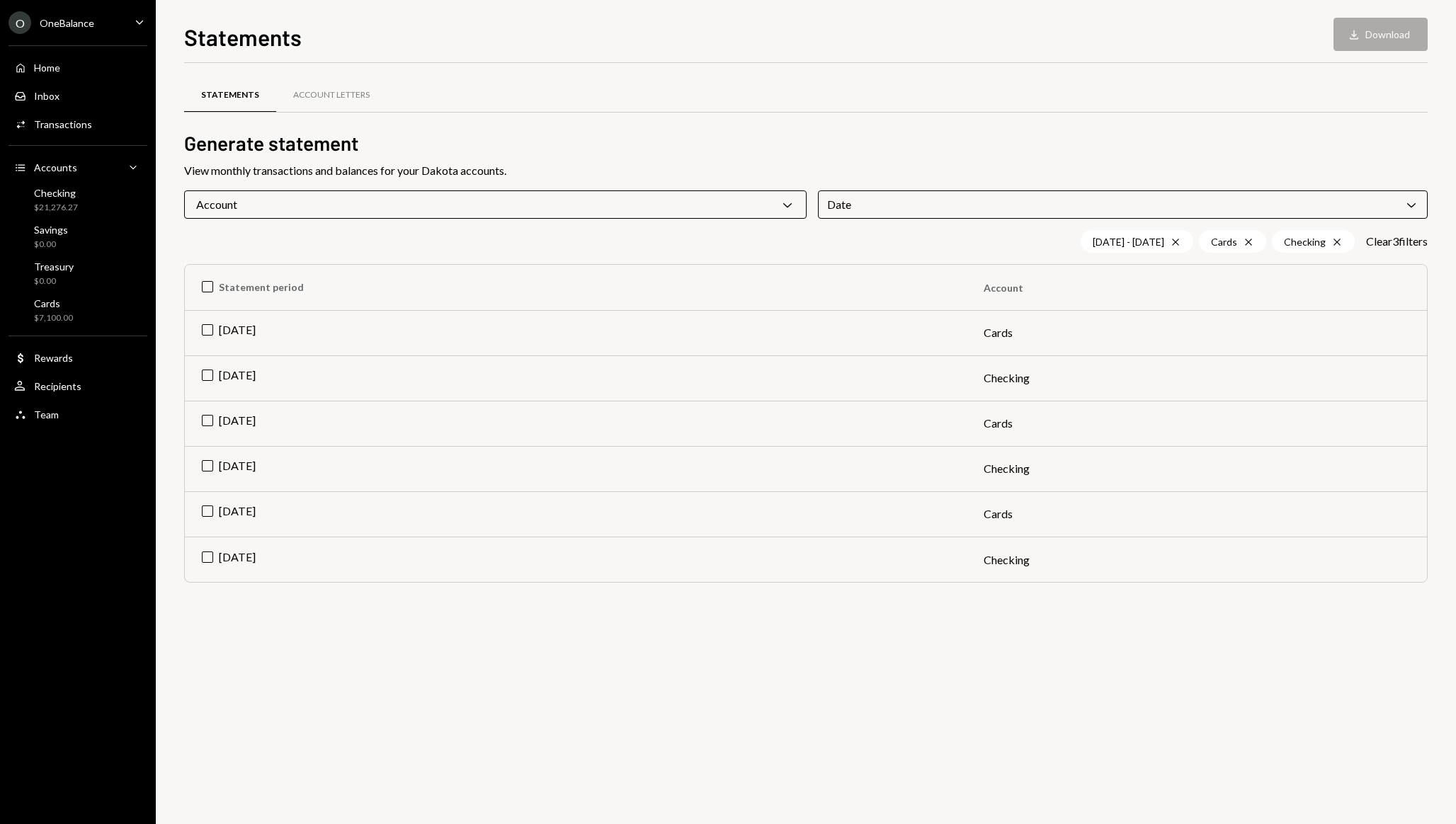
click at [558, 655] on div "Statements Account Letters Generate statement View monthly transactions and bal…" at bounding box center [805, 443] width 1243 height 761
click at [1376, 40] on div "Statements Download Download" at bounding box center [805, 35] width 1243 height 31
click at [205, 288] on th "Statement period" at bounding box center [576, 287] width 782 height 45
click at [348, 98] on div "Account Letters" at bounding box center [331, 95] width 76 height 12
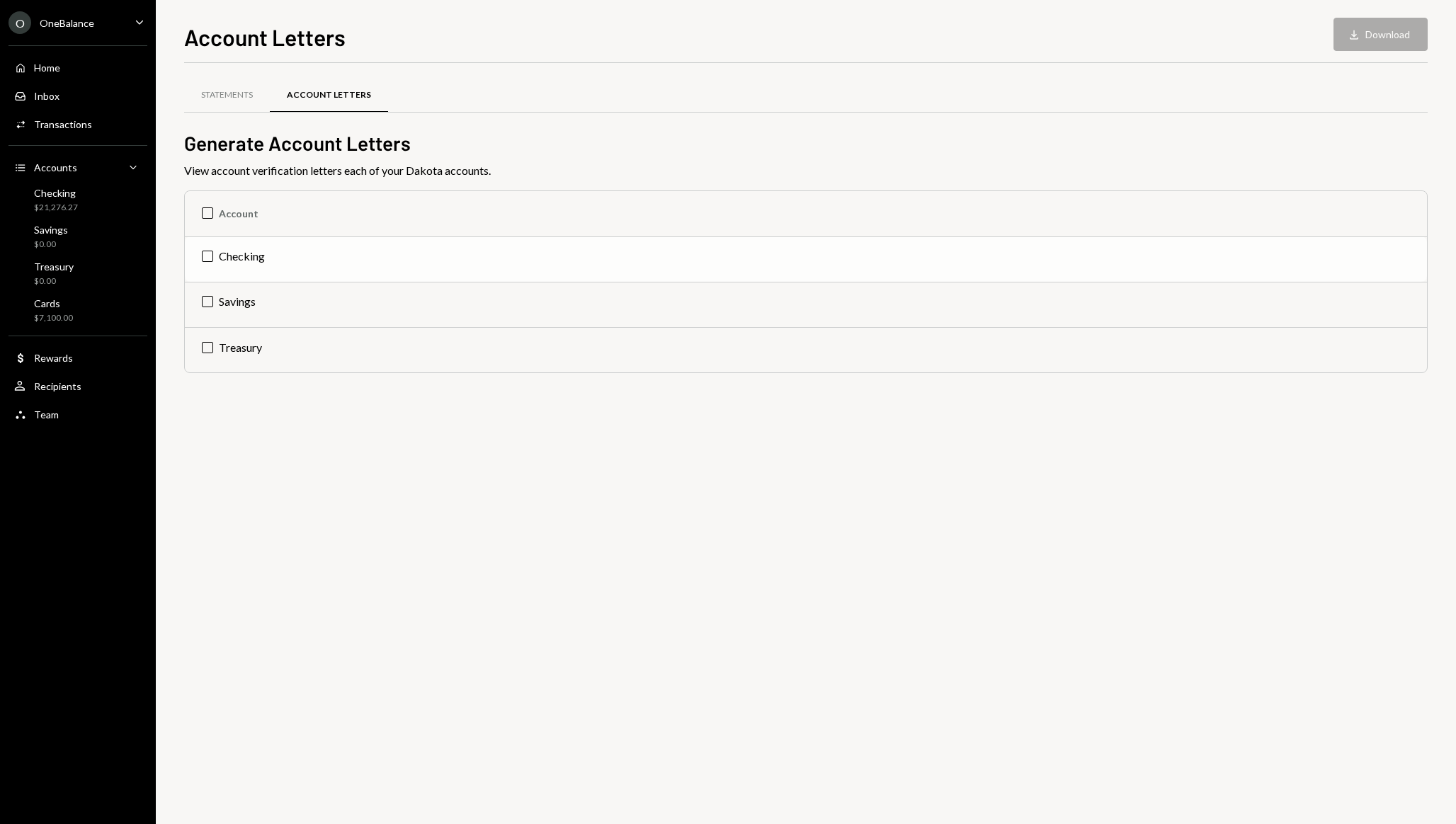
click at [209, 254] on td "Checking" at bounding box center [806, 259] width 1243 height 45
click at [57, 73] on div "Home Home" at bounding box center [37, 68] width 46 height 13
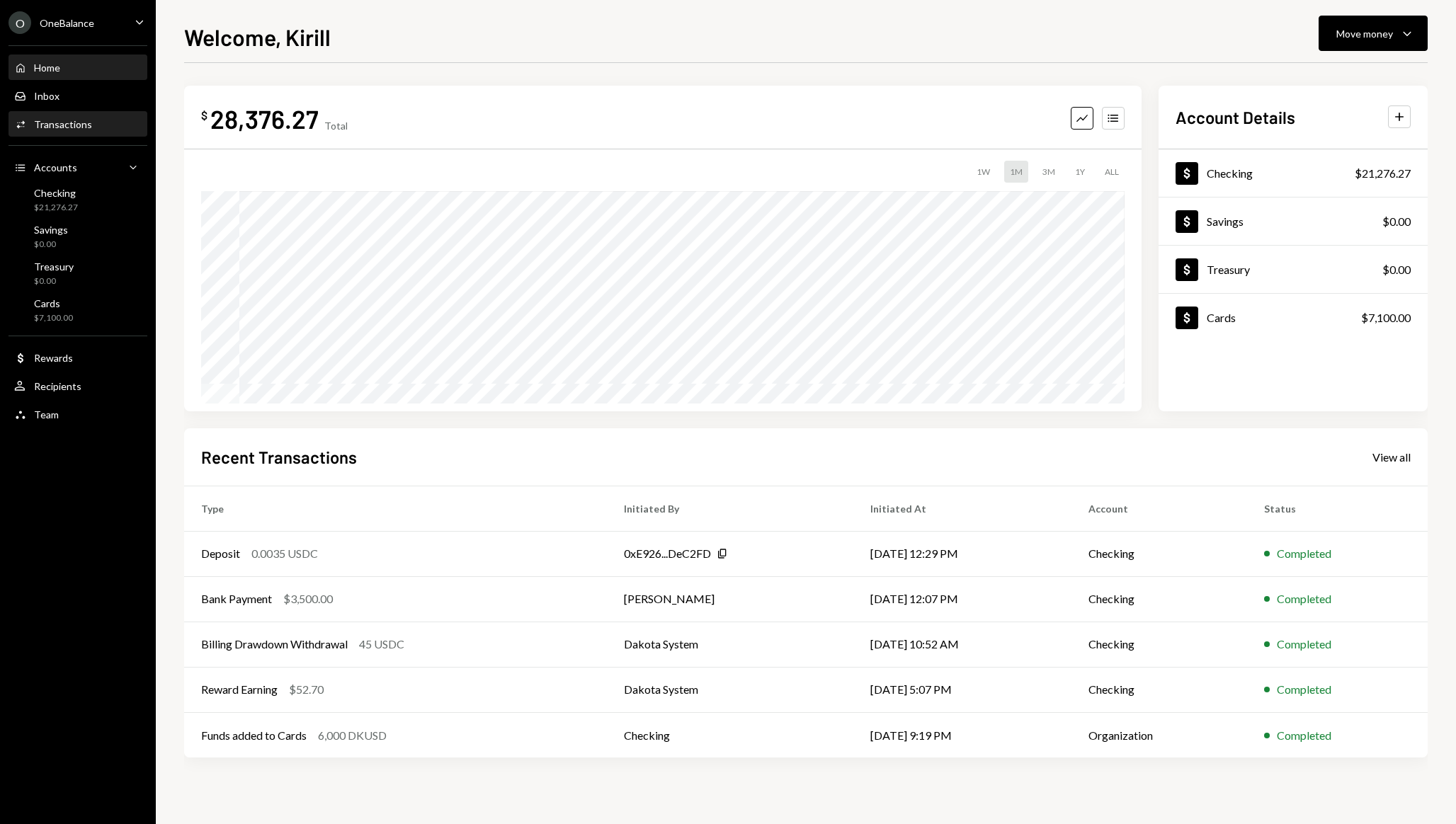
click at [76, 121] on div "Transactions" at bounding box center [63, 123] width 58 height 12
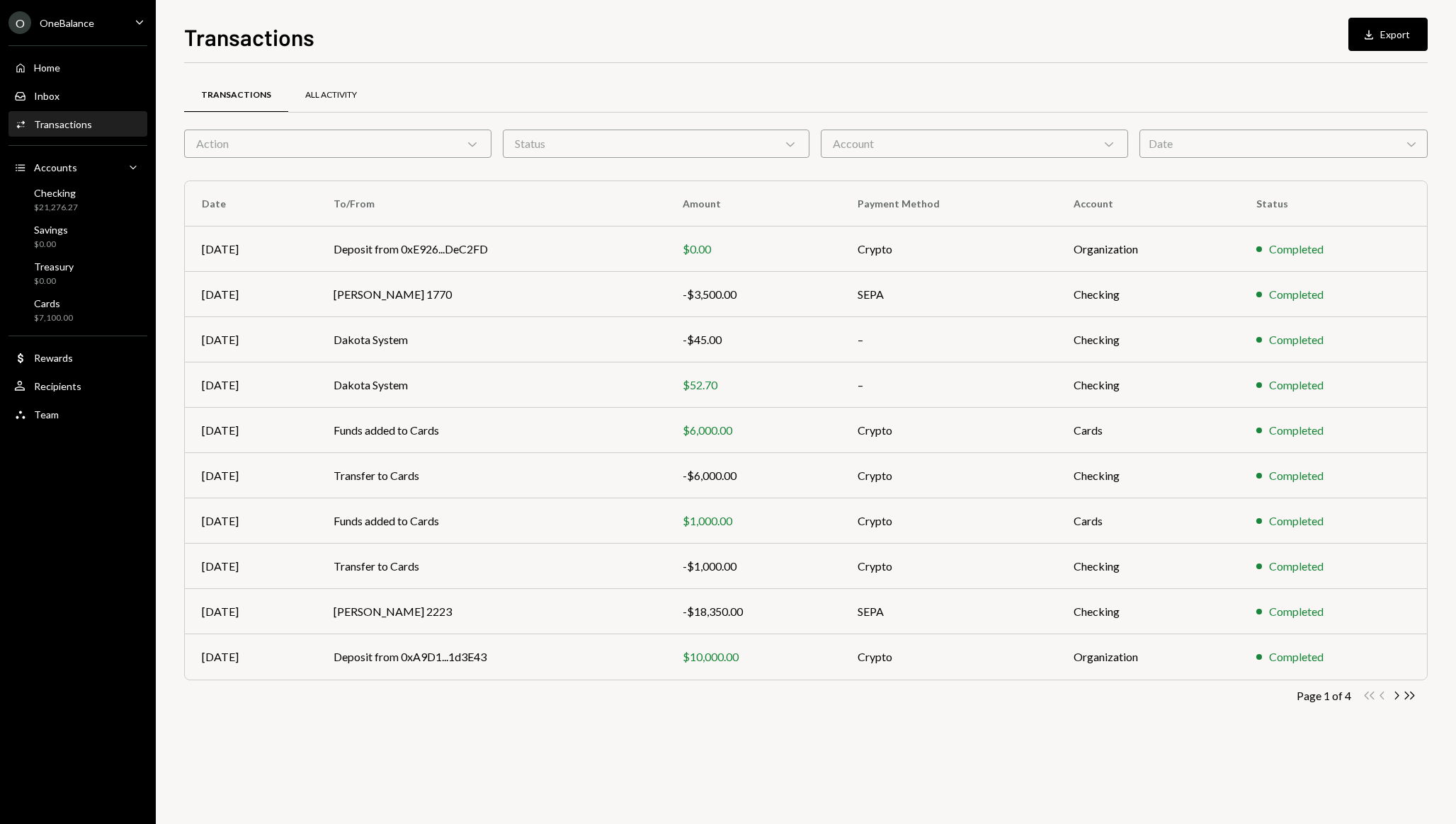
click at [338, 99] on div "All Activity" at bounding box center [331, 95] width 52 height 12
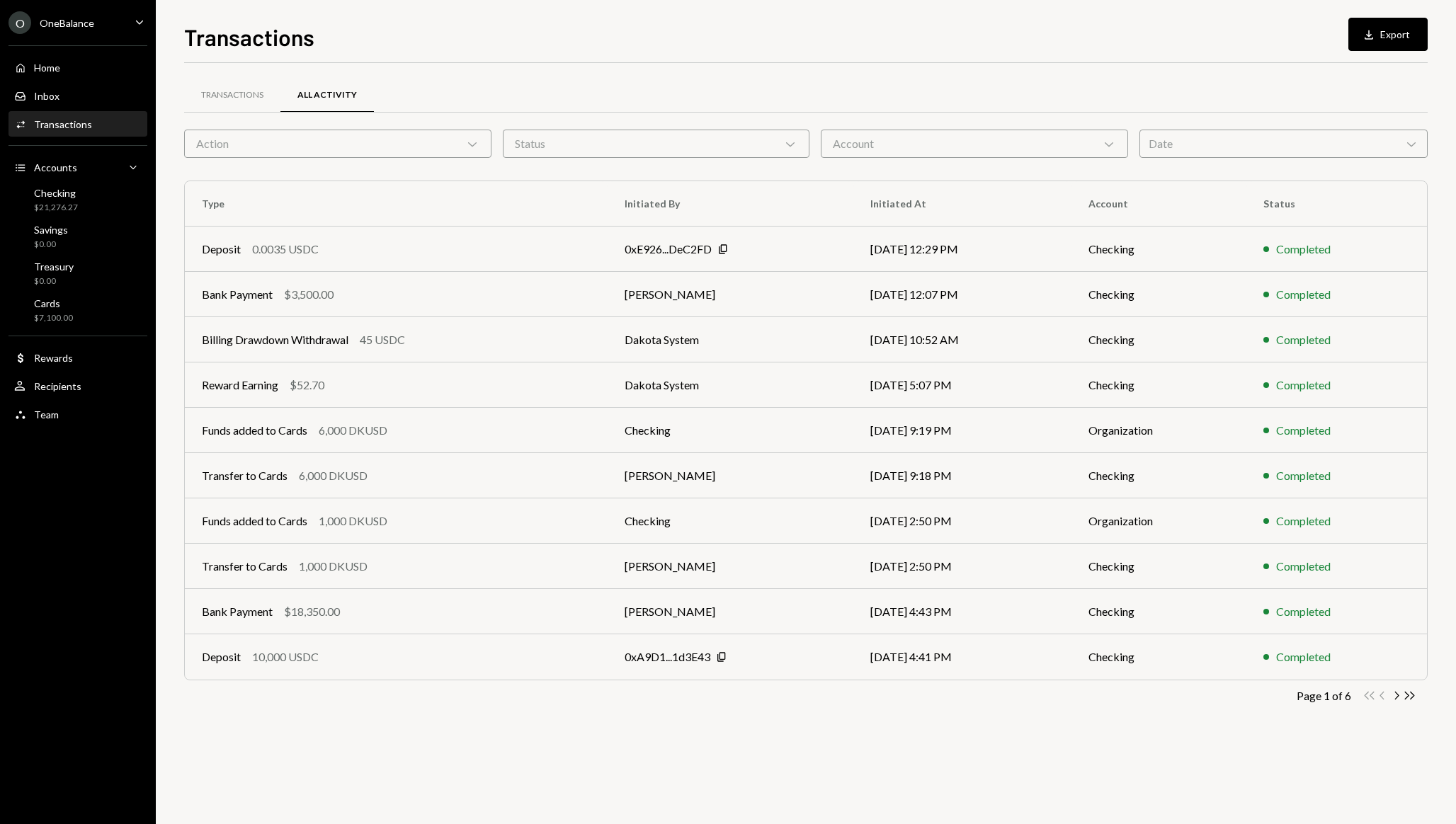
click at [467, 146] on icon "Chevron Down" at bounding box center [472, 144] width 14 height 14
click at [579, 62] on div at bounding box center [805, 62] width 1243 height 1
click at [1397, 37] on button "Download Export" at bounding box center [1388, 34] width 80 height 33
click at [214, 92] on div "Transactions" at bounding box center [233, 95] width 62 height 12
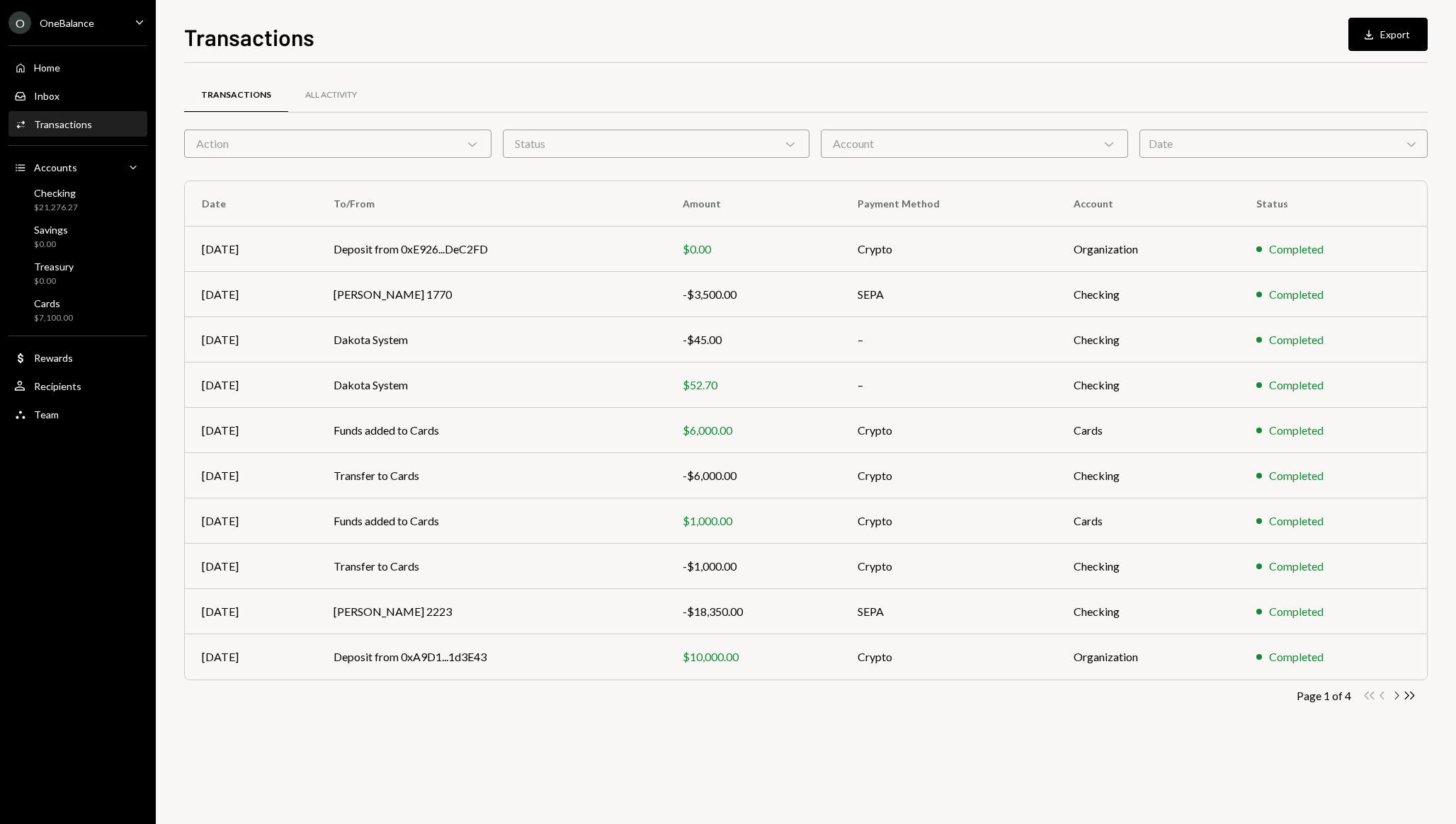
click at [1397, 693] on icon "Chevron Right" at bounding box center [1396, 695] width 14 height 14
click at [1157, 653] on td "Organization" at bounding box center [1146, 657] width 183 height 45
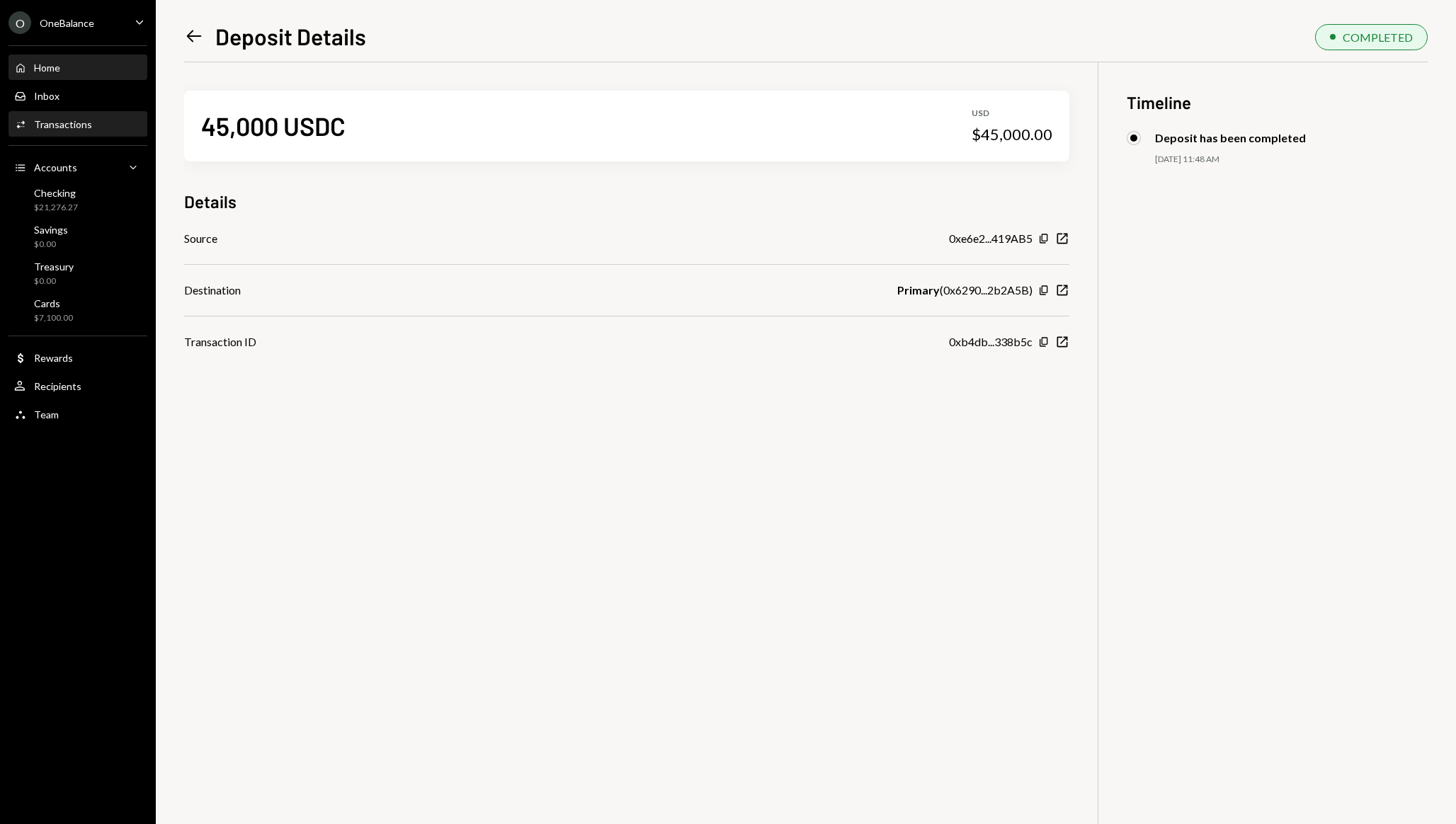
click at [60, 64] on div "Home" at bounding box center [47, 67] width 26 height 12
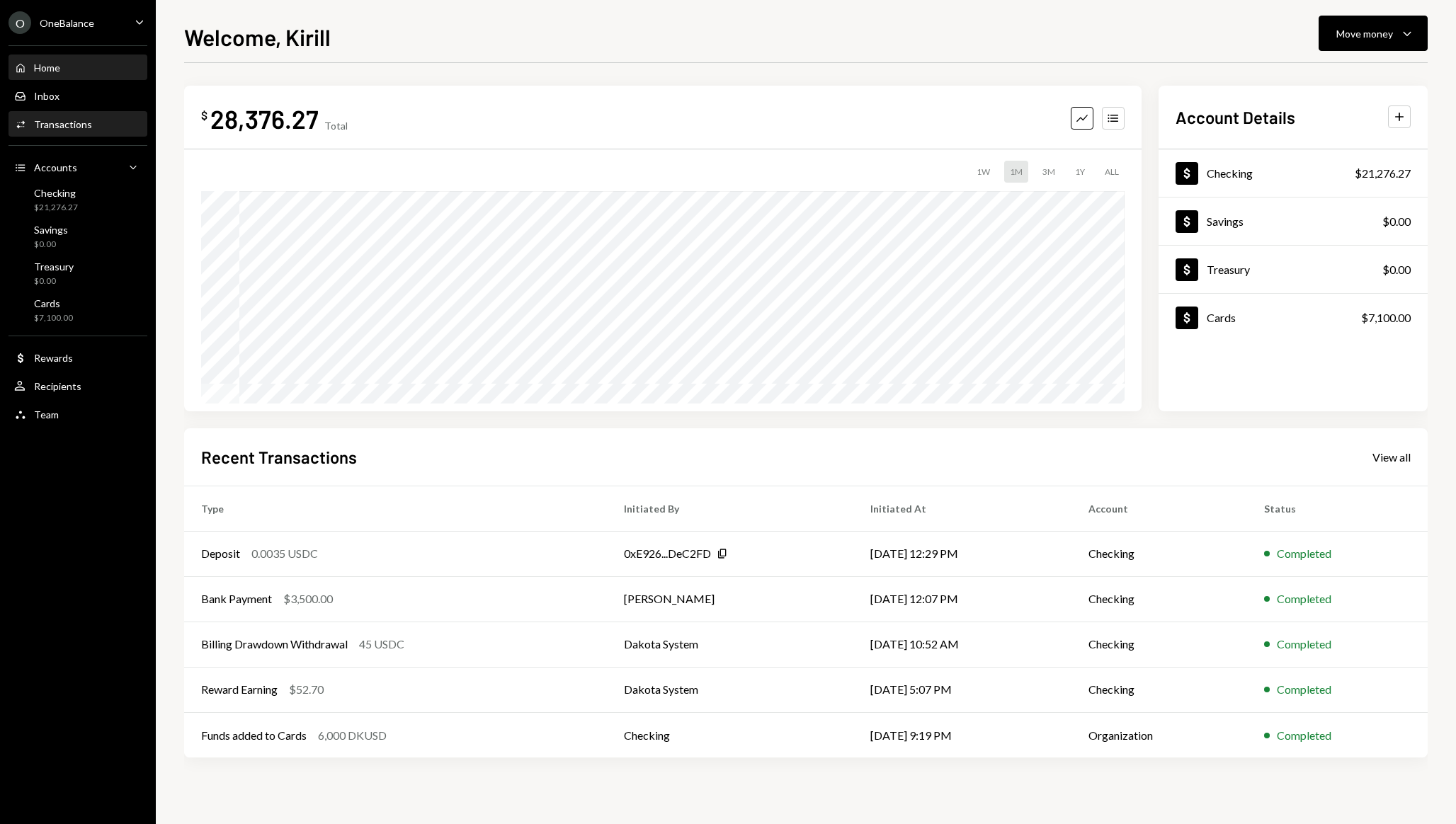
click at [53, 133] on div "Activities Transactions" at bounding box center [78, 124] width 127 height 24
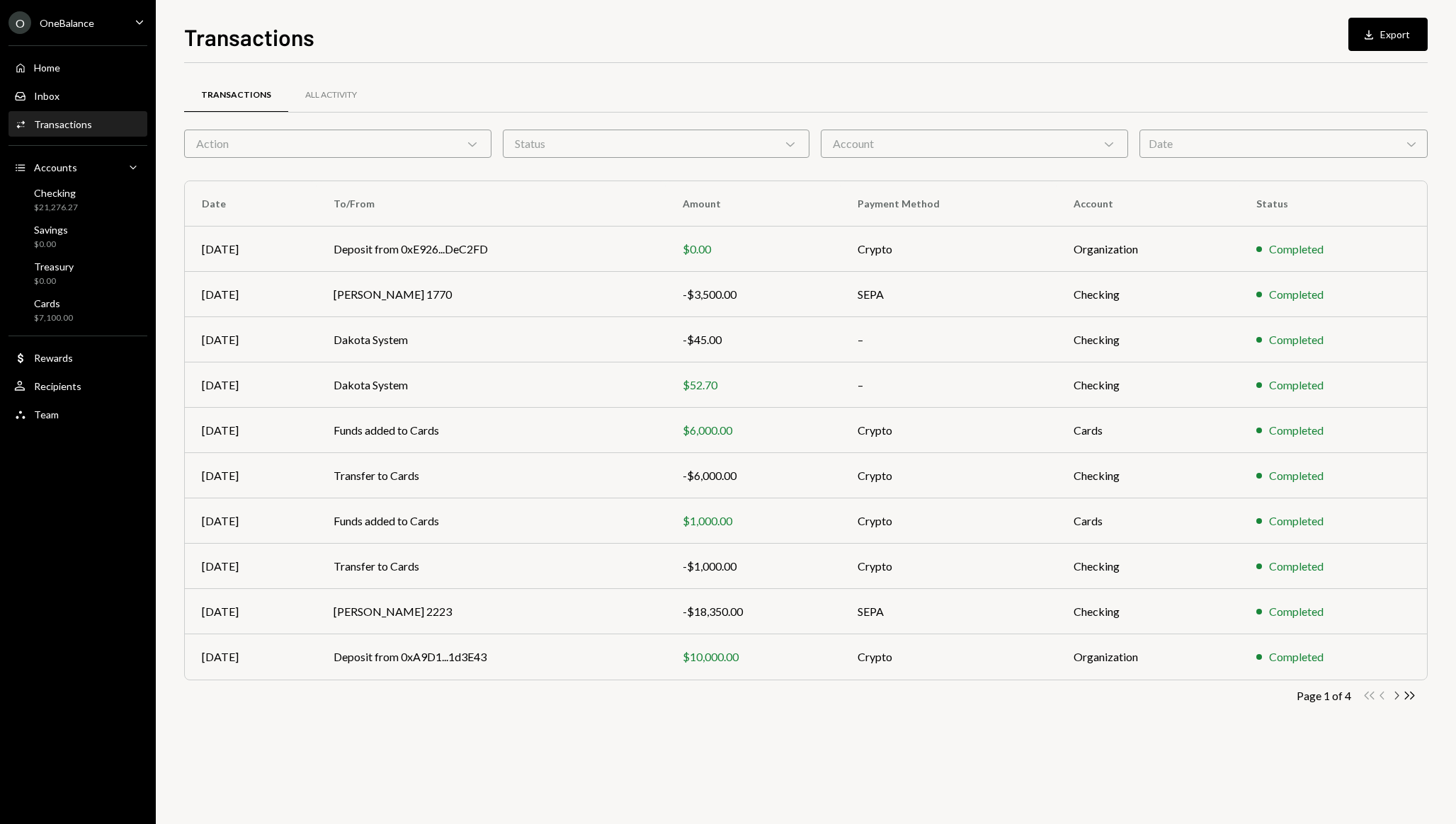
click at [1397, 691] on icon "Chevron Right" at bounding box center [1396, 695] width 14 height 14
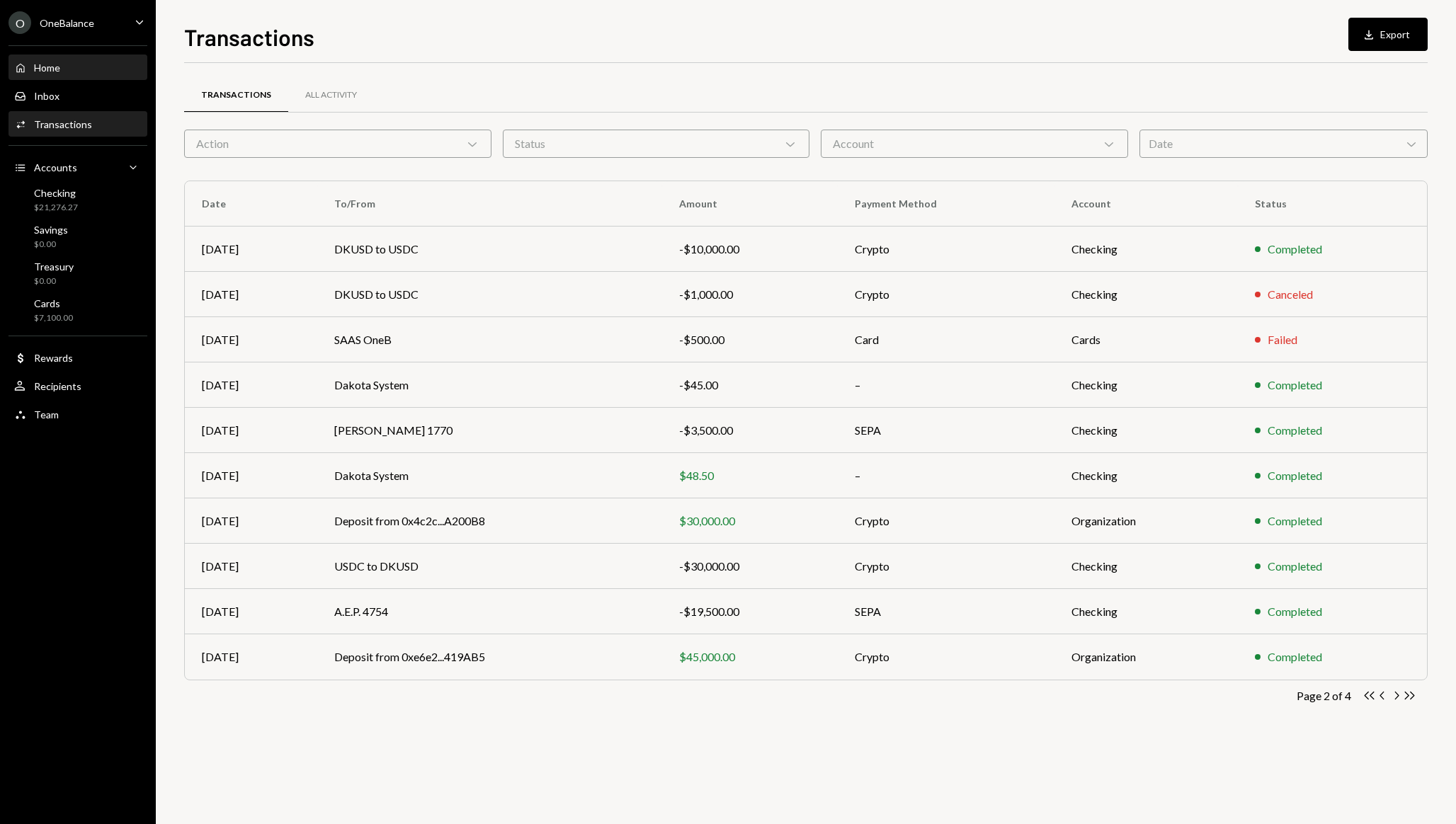
click at [90, 72] on div "Home Home" at bounding box center [78, 68] width 127 height 13
